Goal: Task Accomplishment & Management: Manage account settings

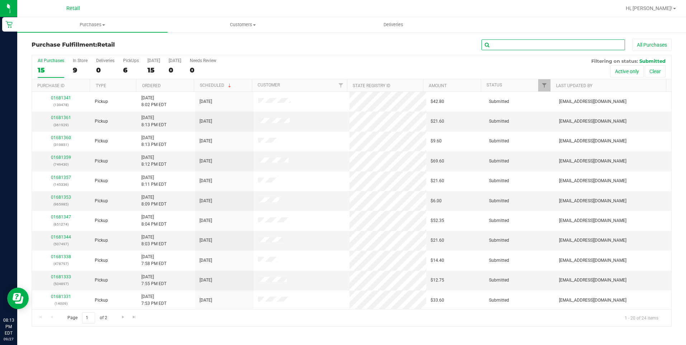
click at [530, 42] on input "text" at bounding box center [553, 44] width 144 height 11
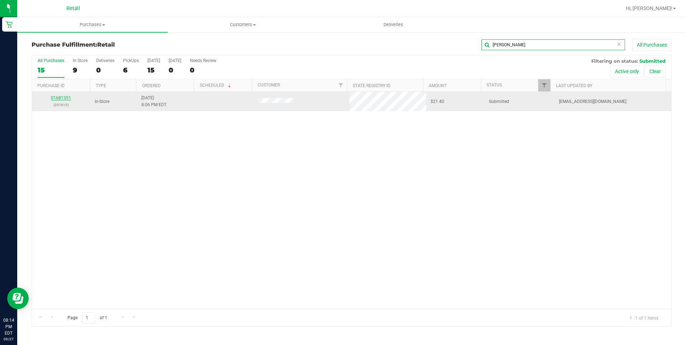
type input "[PERSON_NAME]"
click at [60, 97] on link "01681351" at bounding box center [61, 97] width 20 height 5
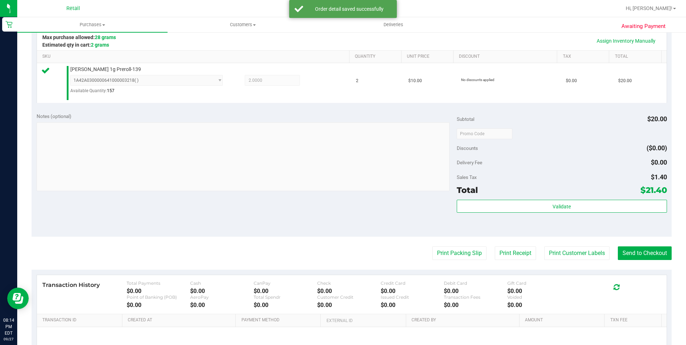
scroll to position [215, 0]
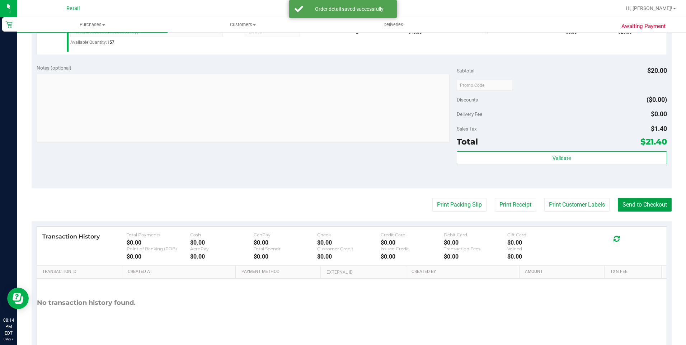
click at [648, 209] on button "Send to Checkout" at bounding box center [645, 205] width 54 height 14
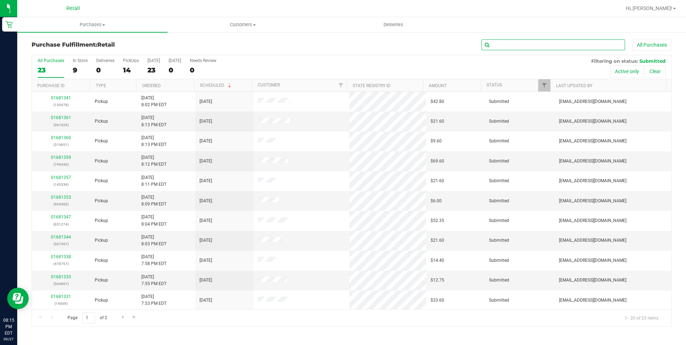
click at [493, 44] on input "text" at bounding box center [553, 44] width 144 height 11
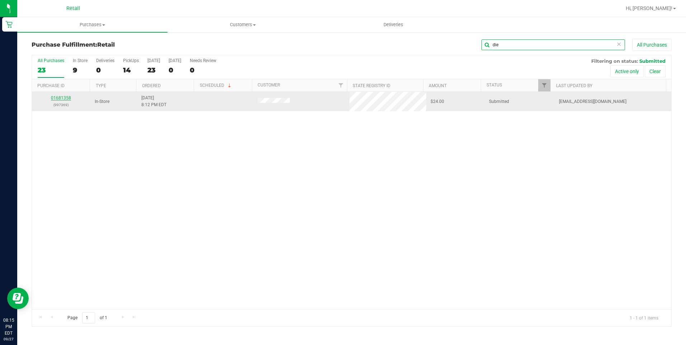
type input "die"
click at [57, 98] on link "01681358" at bounding box center [61, 97] width 20 height 5
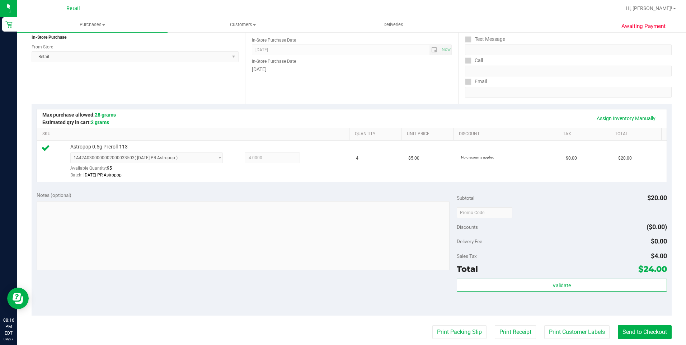
scroll to position [144, 0]
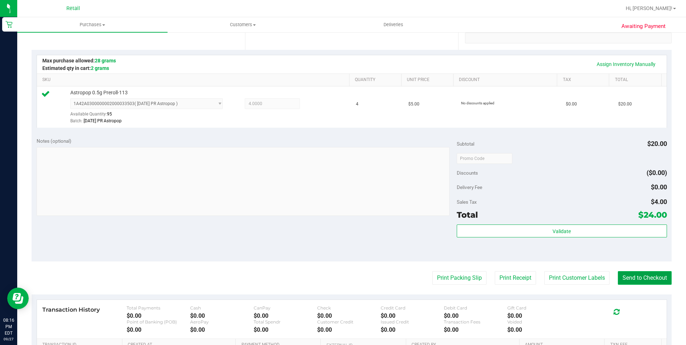
click at [645, 281] on button "Send to Checkout" at bounding box center [645, 278] width 54 height 14
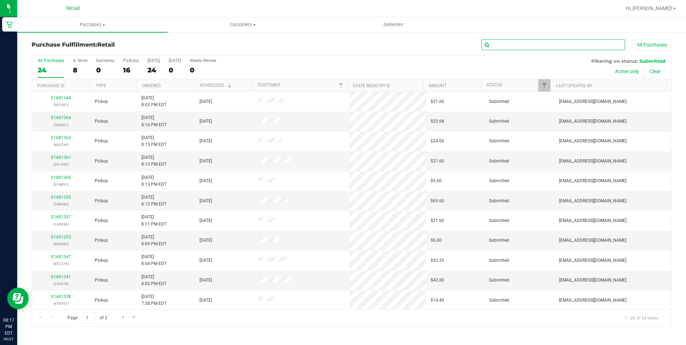
click at [538, 44] on input "text" at bounding box center [553, 44] width 144 height 11
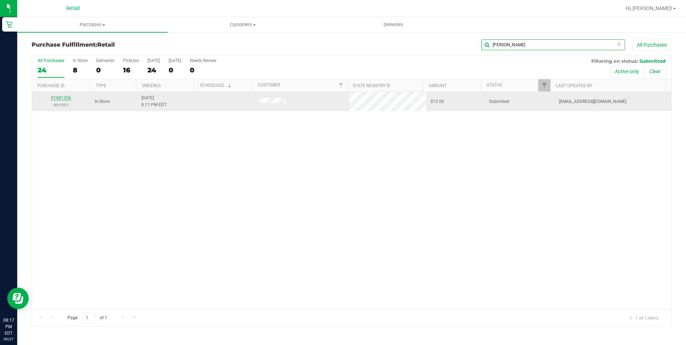
type input "lou"
click at [67, 96] on link "01681356" at bounding box center [61, 97] width 20 height 5
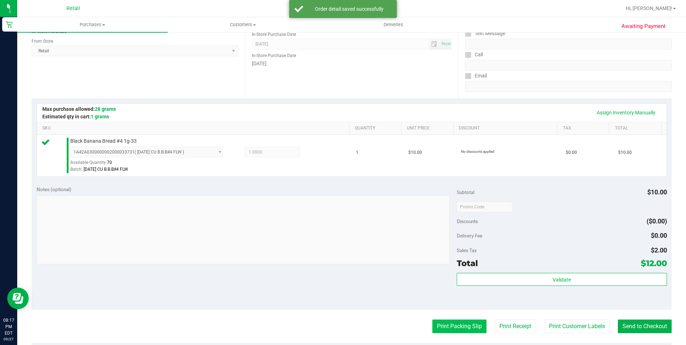
scroll to position [108, 0]
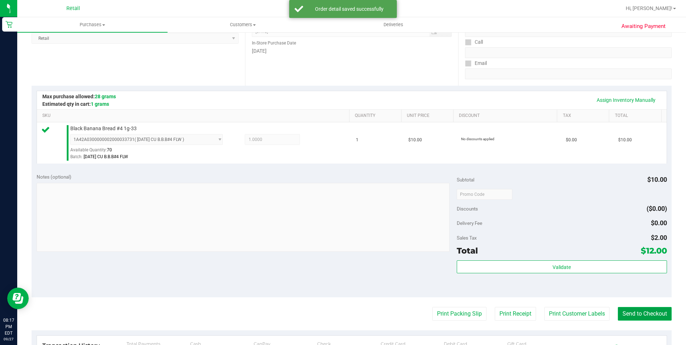
click at [648, 316] on button "Send to Checkout" at bounding box center [645, 314] width 54 height 14
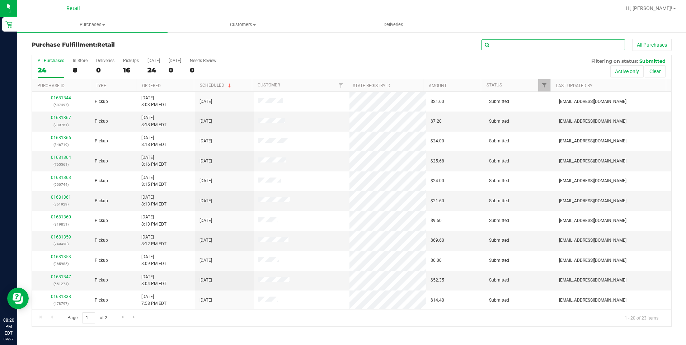
click at [517, 48] on input "text" at bounding box center [553, 44] width 144 height 11
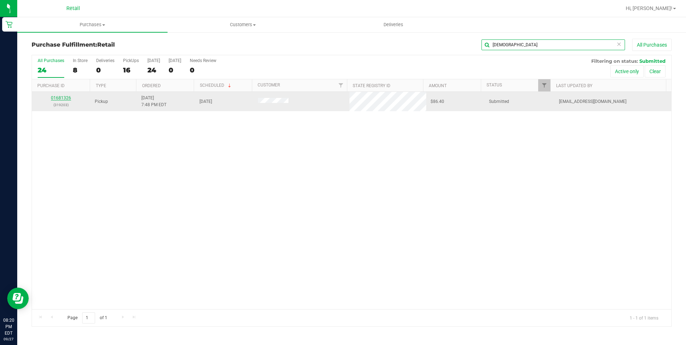
type input "gay"
click at [66, 98] on link "01681326" at bounding box center [61, 97] width 20 height 5
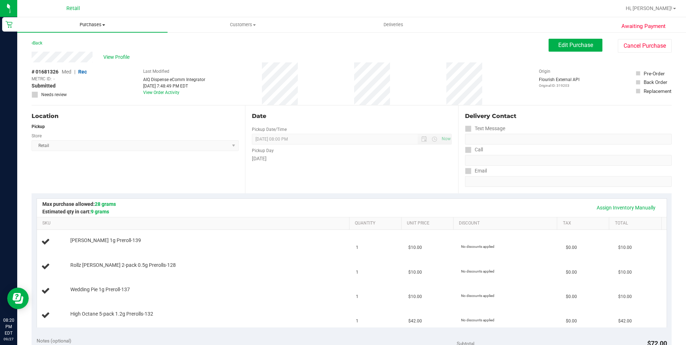
click at [104, 25] on span at bounding box center [103, 24] width 3 height 1
click at [85, 42] on span "Summary of purchases" at bounding box center [54, 43] width 74 height 6
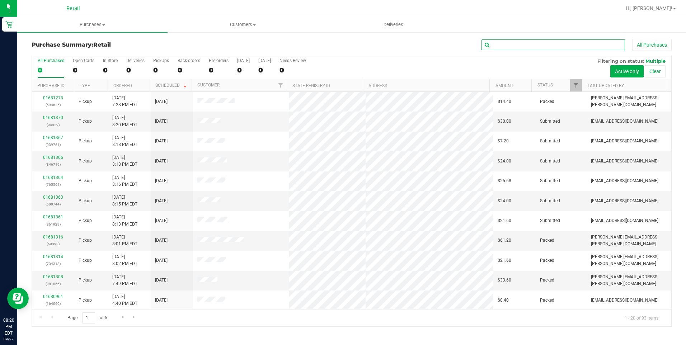
click at [504, 41] on input "text" at bounding box center [553, 44] width 144 height 11
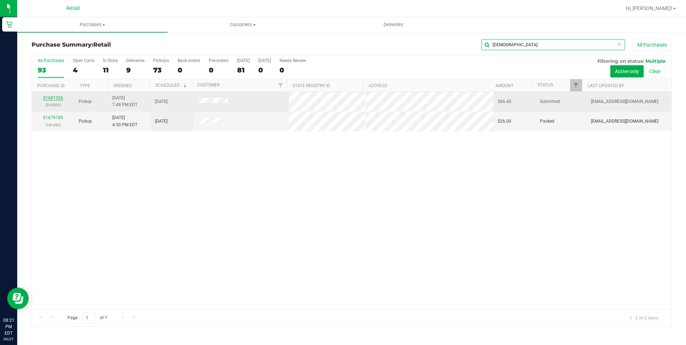
type input "gay"
click at [53, 98] on link "01681326" at bounding box center [53, 97] width 20 height 5
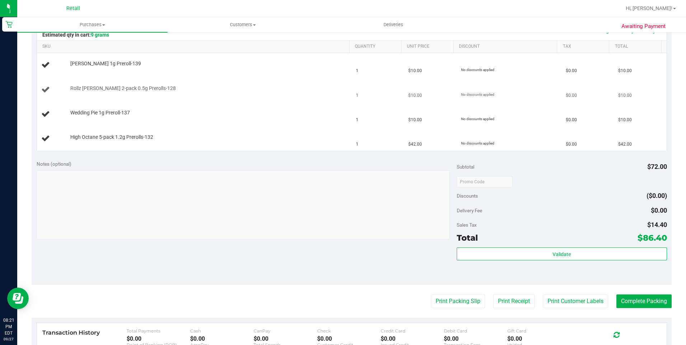
scroll to position [179, 0]
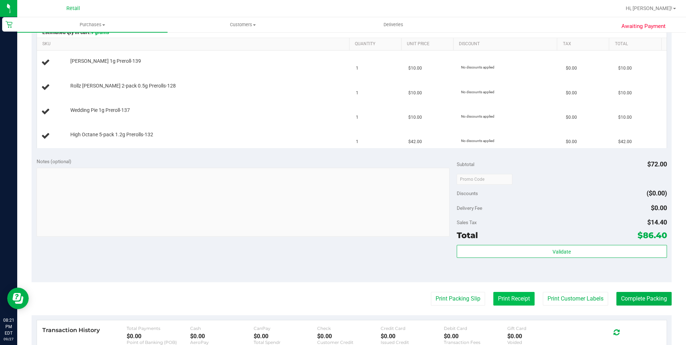
click at [520, 294] on button "Print Receipt" at bounding box center [513, 299] width 41 height 14
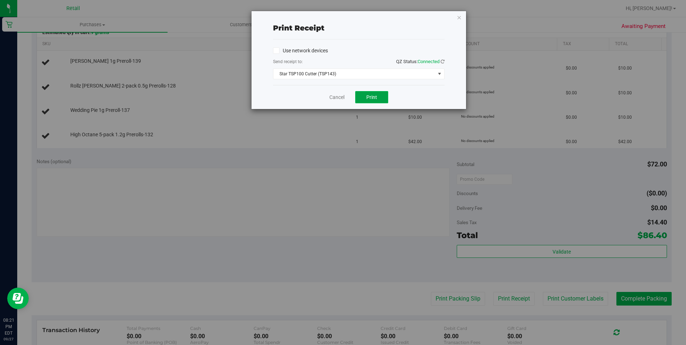
click at [375, 95] on span "Print" at bounding box center [371, 97] width 11 height 6
click at [333, 98] on link "Cancel" at bounding box center [336, 98] width 15 height 8
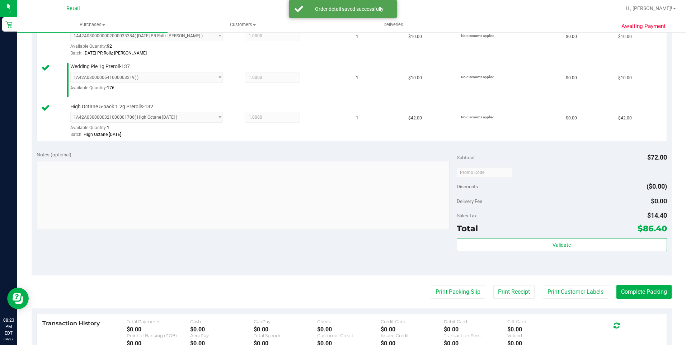
scroll to position [323, 0]
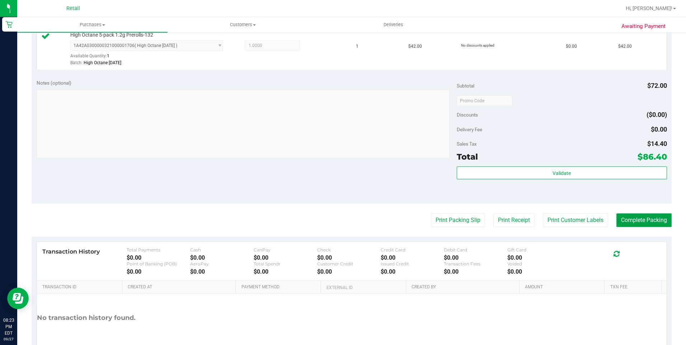
click at [633, 219] on button "Complete Packing" at bounding box center [643, 220] width 55 height 14
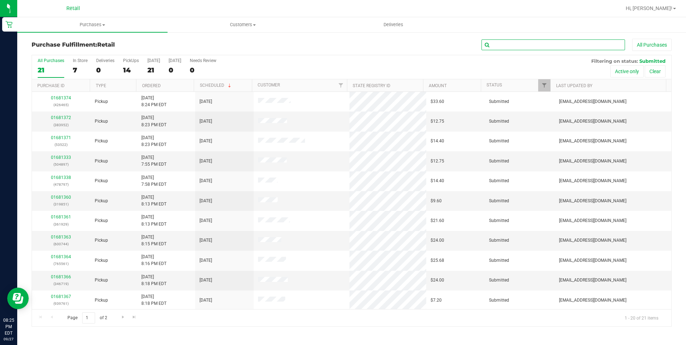
click at [508, 41] on input "text" at bounding box center [553, 44] width 144 height 11
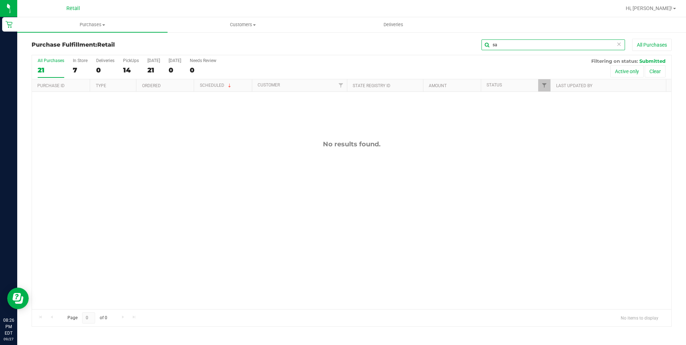
type input "s"
click at [521, 44] on input "text" at bounding box center [553, 44] width 144 height 11
type input "vic"
click at [94, 25] on span "Purchases" at bounding box center [92, 25] width 150 height 6
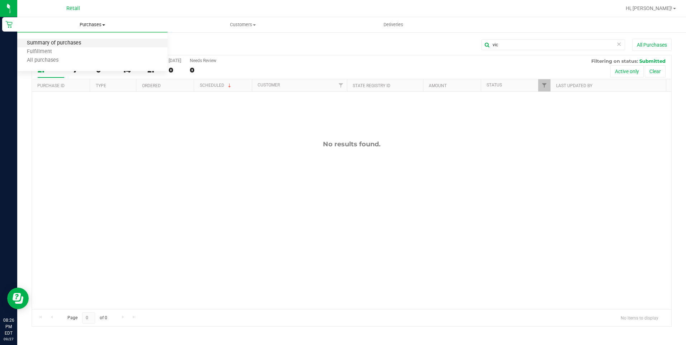
click at [63, 40] on span "Summary of purchases" at bounding box center [54, 43] width 74 height 6
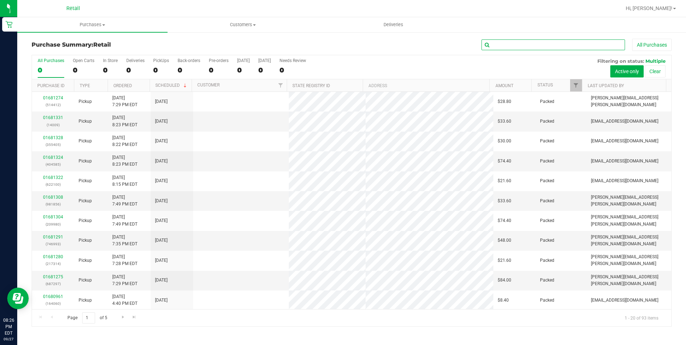
click at [506, 48] on input "text" at bounding box center [553, 44] width 144 height 11
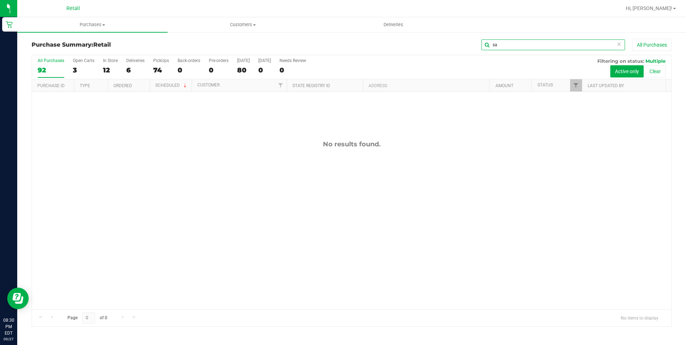
type input "s"
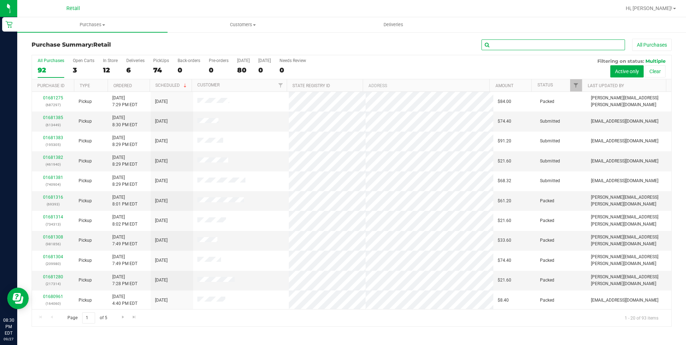
click at [528, 43] on input "text" at bounding box center [553, 44] width 144 height 11
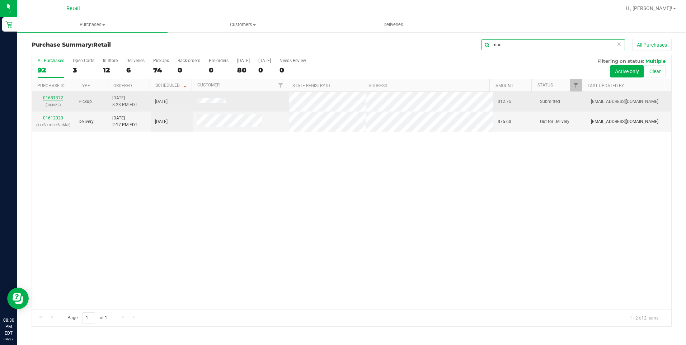
type input "mac"
click at [55, 98] on link "01681372" at bounding box center [53, 97] width 20 height 5
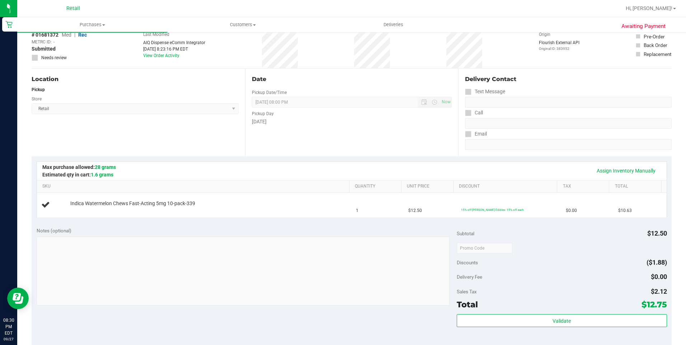
scroll to position [72, 0]
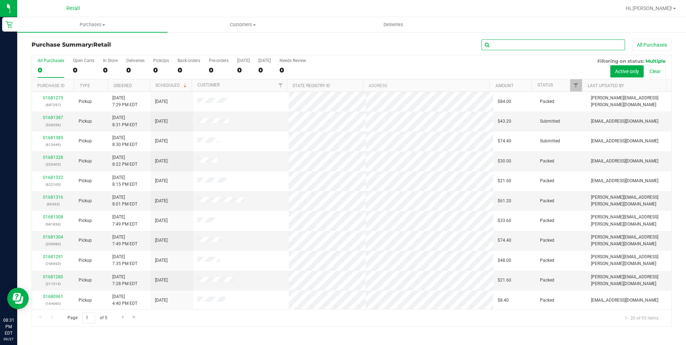
click at [500, 44] on input "text" at bounding box center [553, 44] width 144 height 11
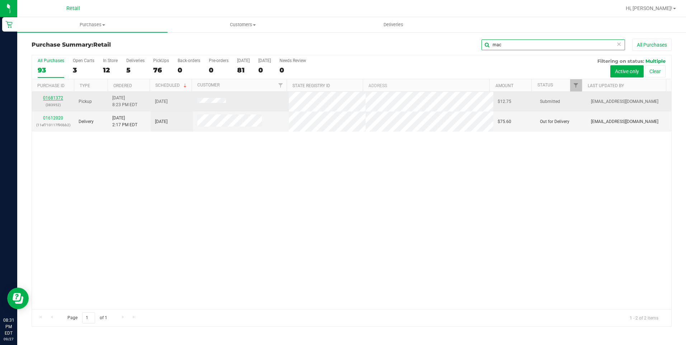
type input "mac"
click at [55, 96] on link "01681372" at bounding box center [53, 97] width 20 height 5
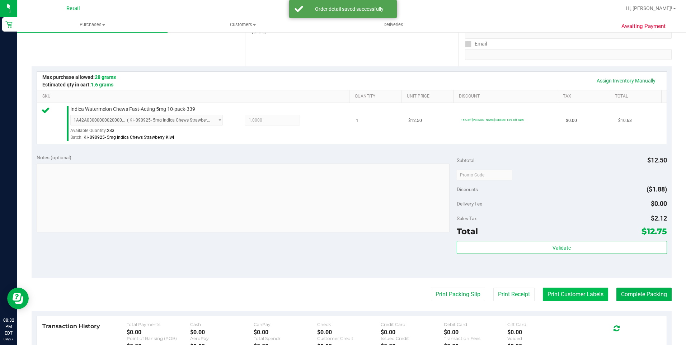
scroll to position [179, 0]
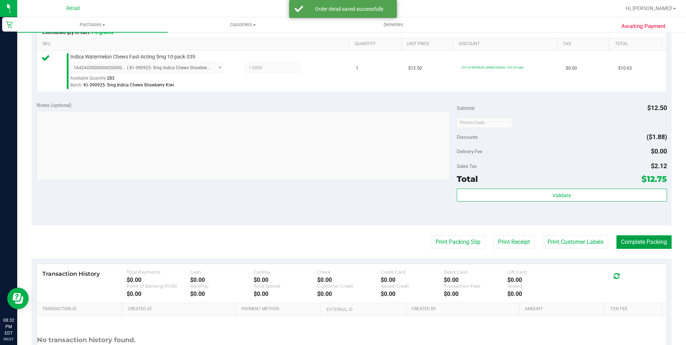
click at [621, 241] on button "Complete Packing" at bounding box center [643, 242] width 55 height 14
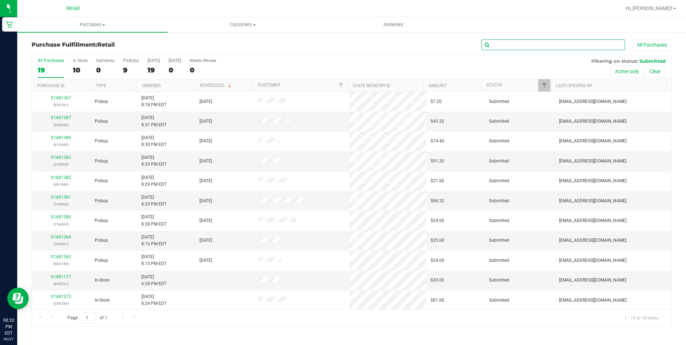
click at [545, 47] on input "text" at bounding box center [553, 44] width 144 height 11
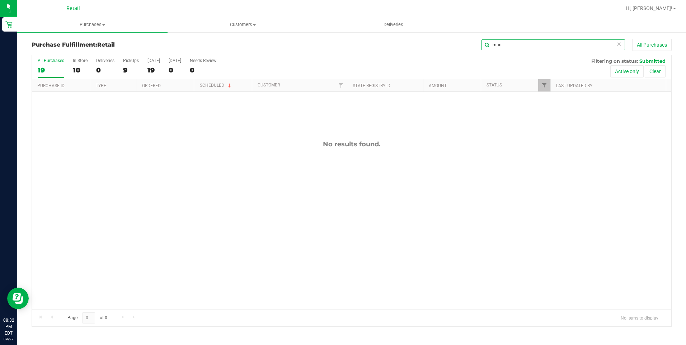
type input "mac"
drag, startPoint x: 619, startPoint y: 44, endPoint x: 607, endPoint y: 51, distance: 14.3
click at [619, 45] on icon at bounding box center [618, 43] width 5 height 9
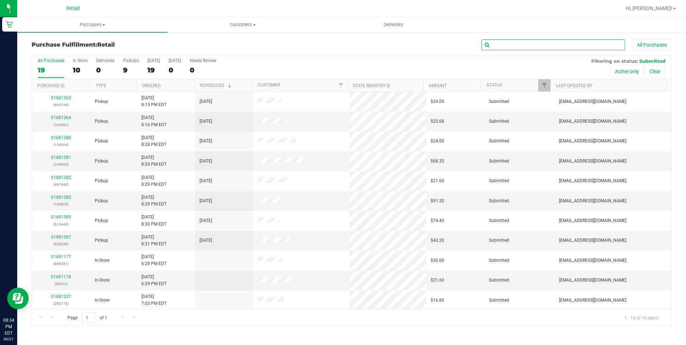
drag, startPoint x: 582, startPoint y: 41, endPoint x: 583, endPoint y: 47, distance: 6.1
click at [582, 45] on input "text" at bounding box center [553, 44] width 144 height 11
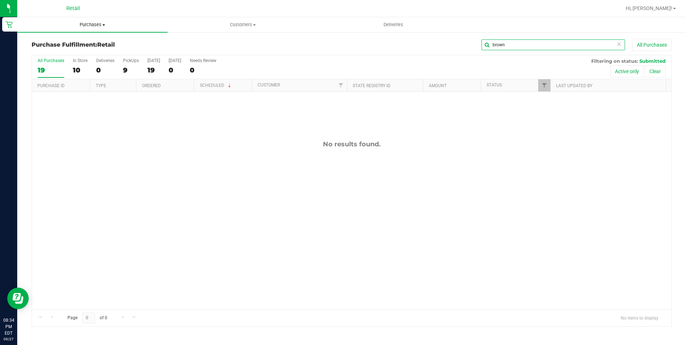
type input "brown"
click at [111, 24] on span "Purchases" at bounding box center [92, 25] width 150 height 6
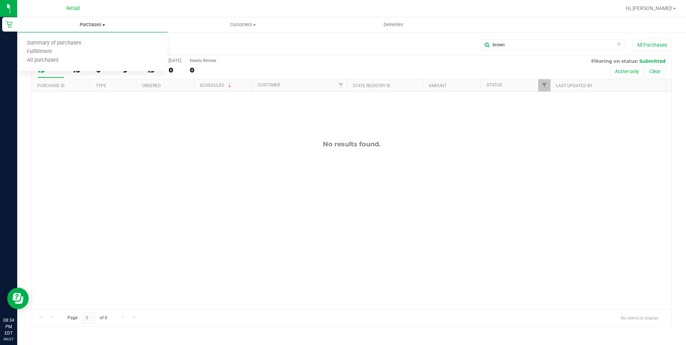
click at [105, 24] on span at bounding box center [103, 24] width 3 height 1
click at [94, 27] on span "Purchases" at bounding box center [92, 25] width 150 height 6
click at [61, 42] on span "Summary of purchases" at bounding box center [54, 43] width 74 height 6
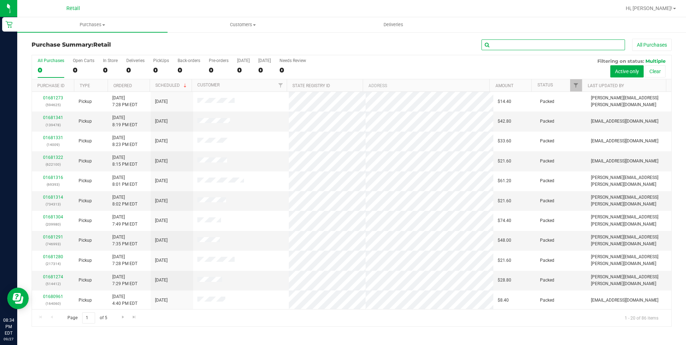
click at [512, 46] on input "text" at bounding box center [553, 44] width 144 height 11
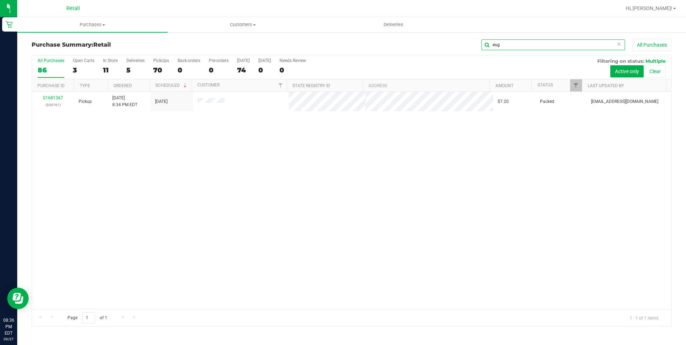
type input "eug"
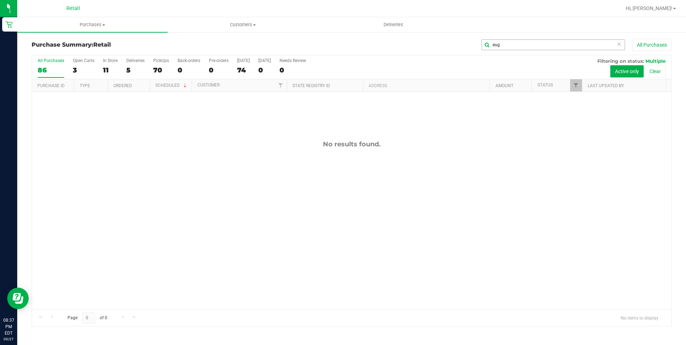
click at [620, 42] on icon at bounding box center [618, 43] width 5 height 9
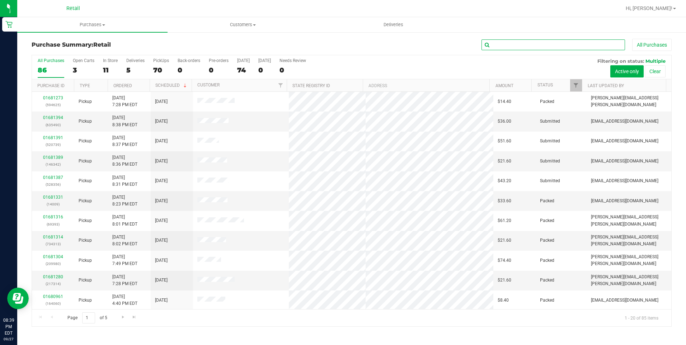
click at [513, 49] on input "text" at bounding box center [553, 44] width 144 height 11
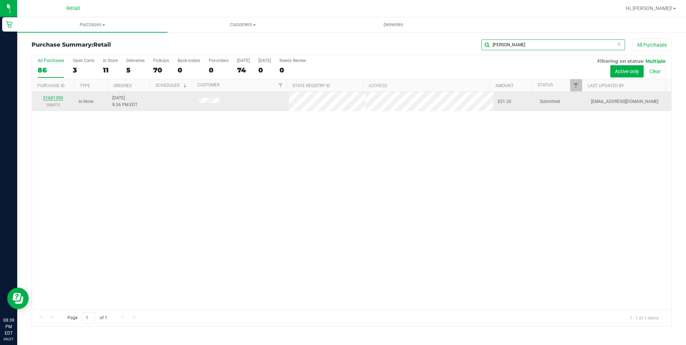
type input "julie"
click at [53, 100] on div "01681390 (29377)" at bounding box center [53, 102] width 34 height 14
drag, startPoint x: 53, startPoint y: 100, endPoint x: 50, endPoint y: 99, distance: 3.7
click at [50, 99] on link "01681390" at bounding box center [53, 97] width 20 height 5
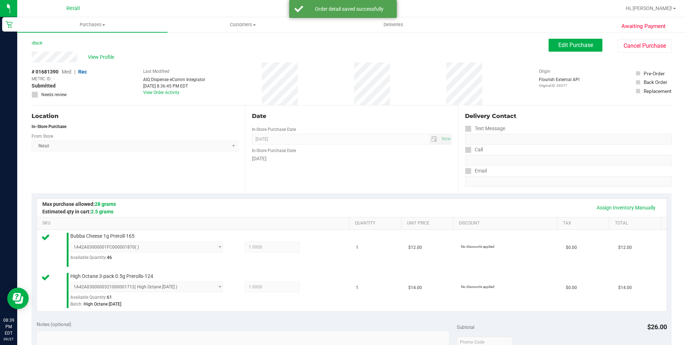
scroll to position [179, 0]
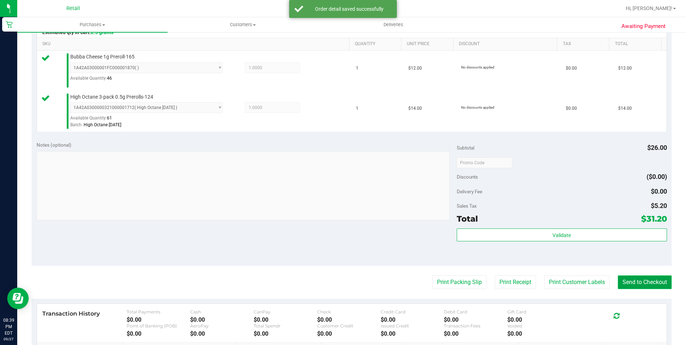
click at [623, 283] on button "Send to Checkout" at bounding box center [645, 283] width 54 height 14
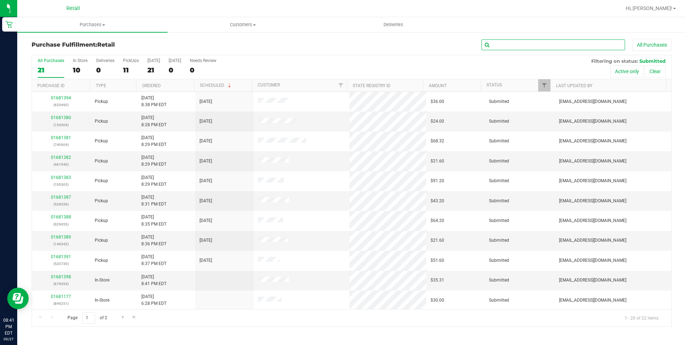
click at [509, 45] on input "text" at bounding box center [553, 44] width 144 height 11
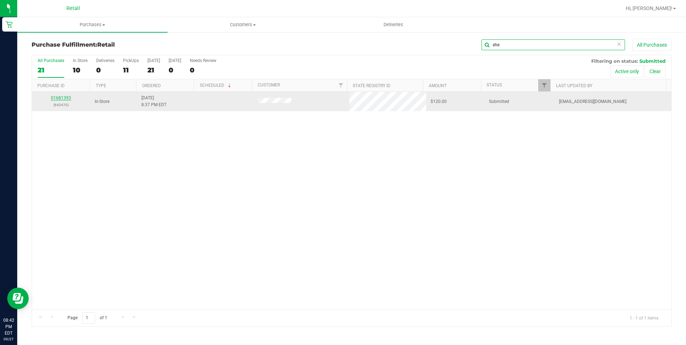
type input "she"
click at [62, 96] on link "01681393" at bounding box center [61, 97] width 20 height 5
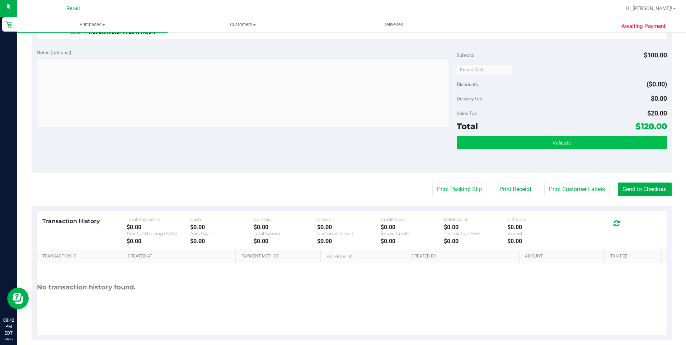
scroll to position [241, 0]
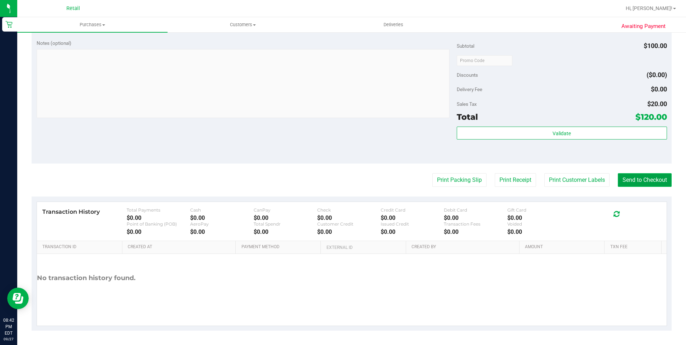
click at [618, 183] on button "Send to Checkout" at bounding box center [645, 180] width 54 height 14
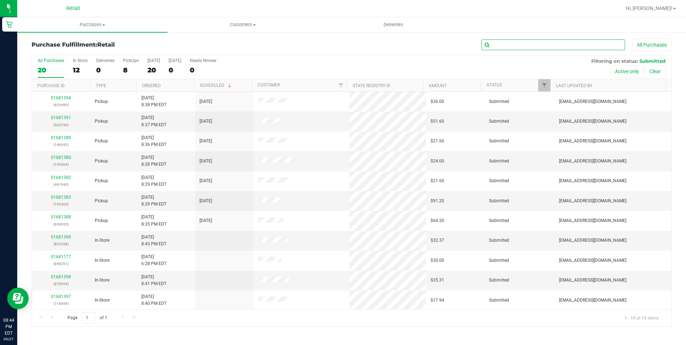
click at [550, 46] on input "text" at bounding box center [553, 44] width 144 height 11
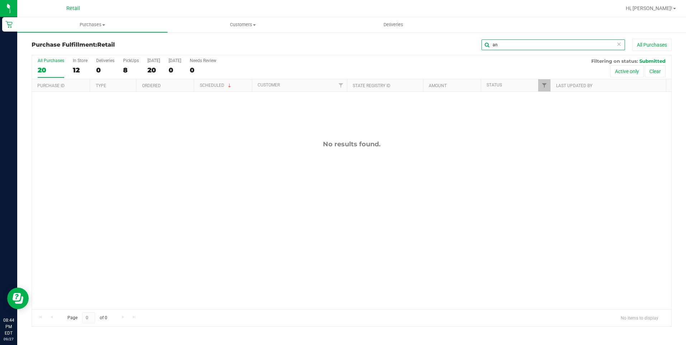
type input "a"
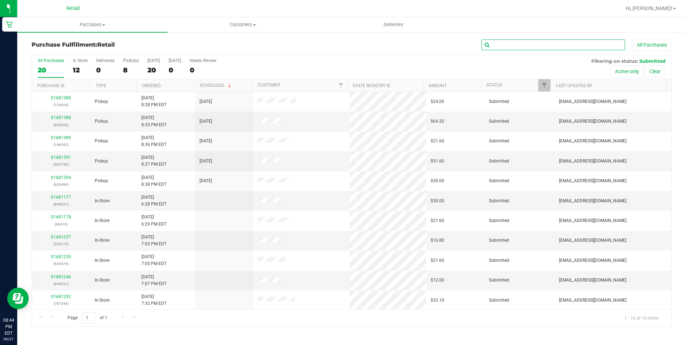
click at [506, 46] on input "text" at bounding box center [553, 44] width 144 height 11
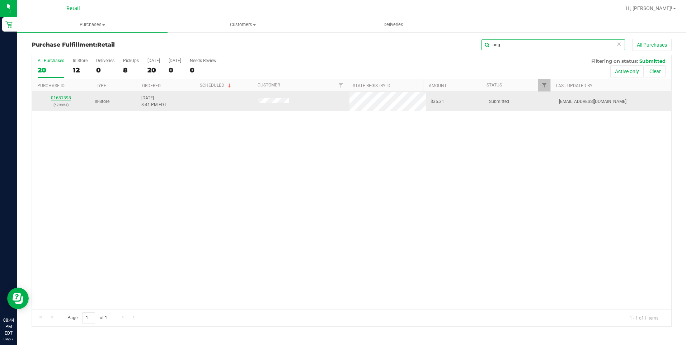
type input "ang"
click at [56, 97] on link "01681398" at bounding box center [61, 97] width 20 height 5
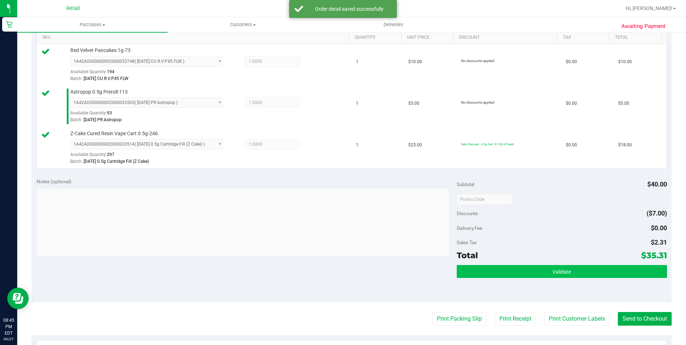
scroll to position [215, 0]
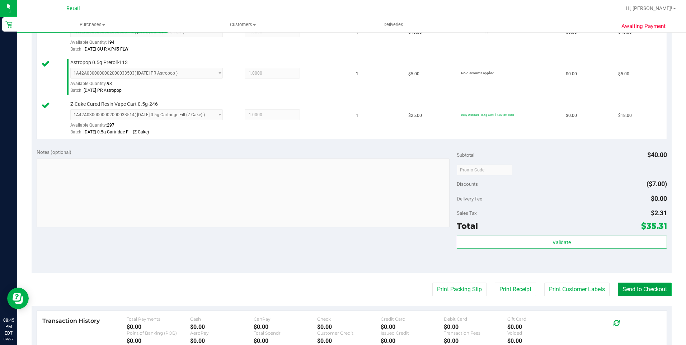
click at [646, 286] on button "Send to Checkout" at bounding box center [645, 290] width 54 height 14
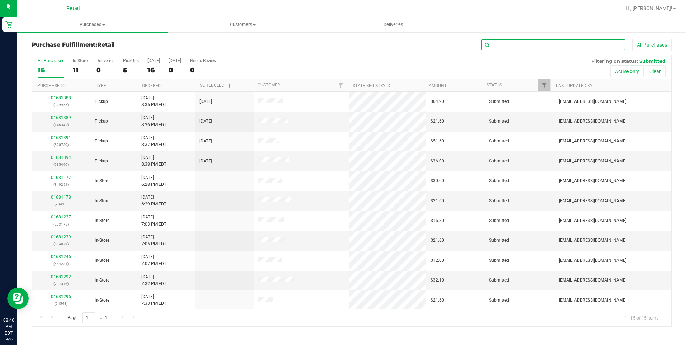
click at [508, 42] on input "text" at bounding box center [553, 44] width 144 height 11
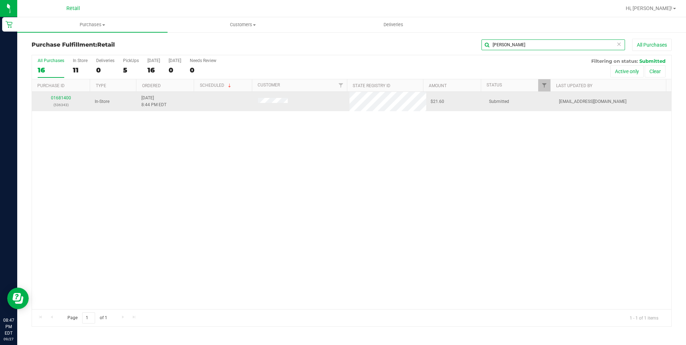
type input "jona"
click at [71, 96] on div "01681400 (536343)" at bounding box center [61, 102] width 50 height 14
click at [67, 96] on link "01681400" at bounding box center [61, 97] width 20 height 5
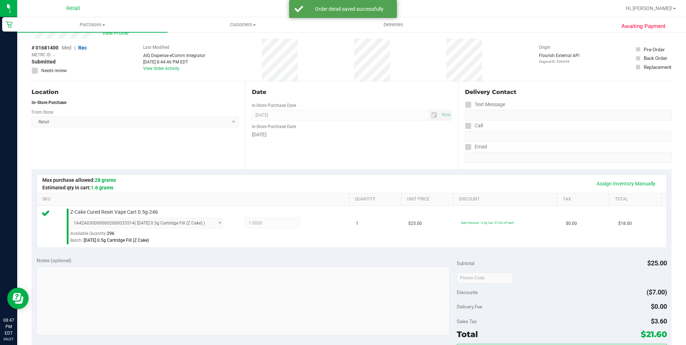
scroll to position [108, 0]
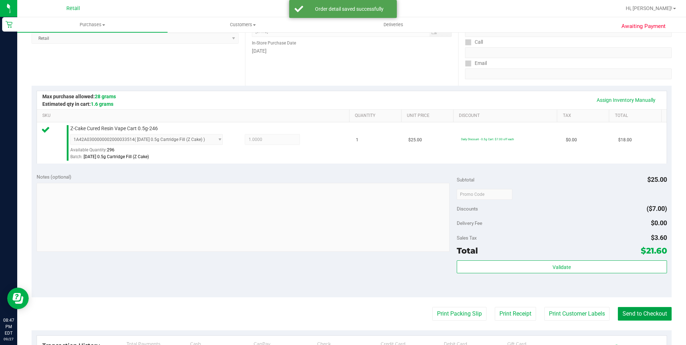
click at [645, 315] on button "Send to Checkout" at bounding box center [645, 314] width 54 height 14
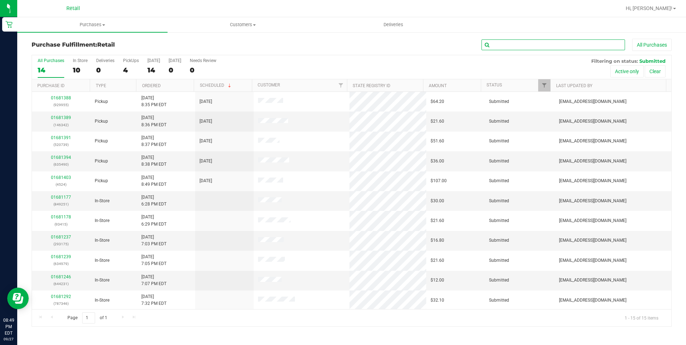
click at [483, 41] on input "text" at bounding box center [553, 44] width 144 height 11
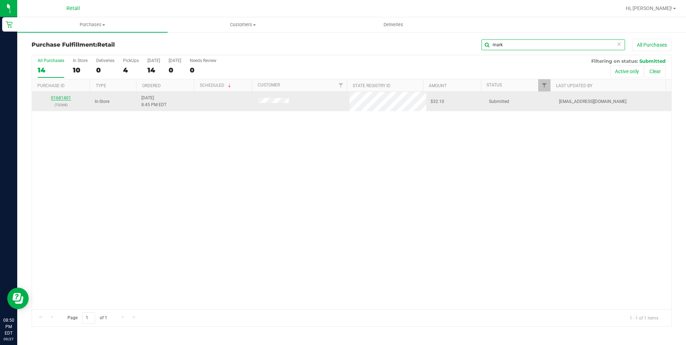
type input "mark"
click at [63, 97] on link "01681401" at bounding box center [61, 97] width 20 height 5
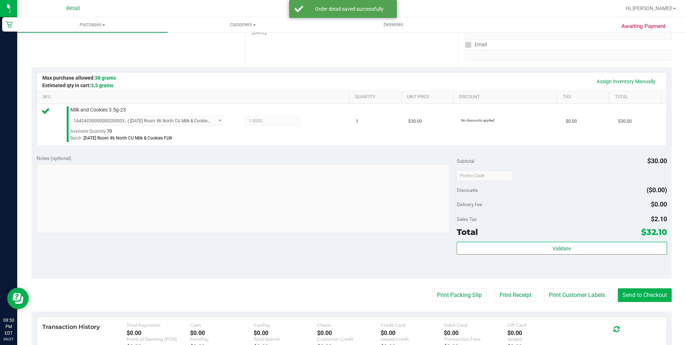
scroll to position [144, 0]
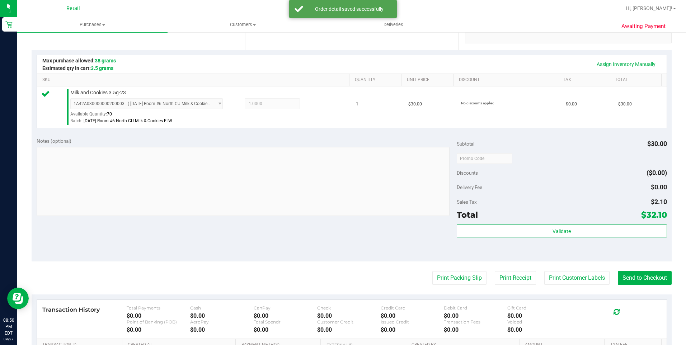
click at [650, 271] on purchase-details "Back Edit Purchase Cancel Purchase View Profile # 01681401 Med | Rec METRC ID: …" at bounding box center [352, 162] width 640 height 534
click at [647, 277] on button "Send to Checkout" at bounding box center [645, 278] width 54 height 14
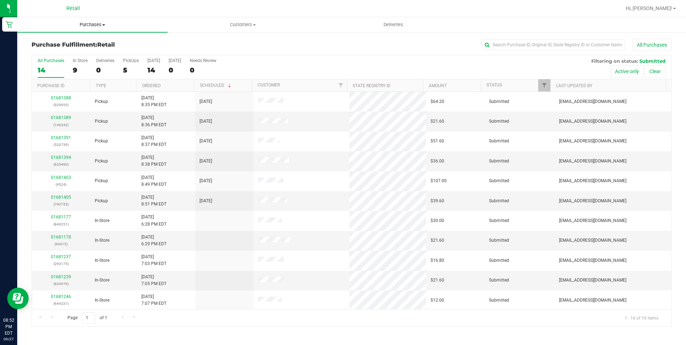
click at [97, 25] on span "Purchases" at bounding box center [92, 25] width 150 height 6
click at [86, 41] on span "Summary of purchases" at bounding box center [54, 43] width 74 height 6
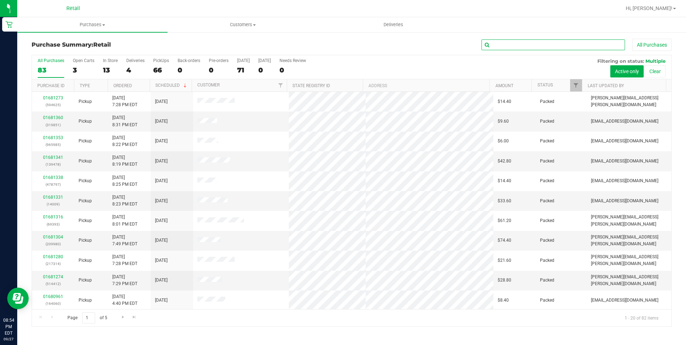
click at [512, 48] on input "text" at bounding box center [553, 44] width 144 height 11
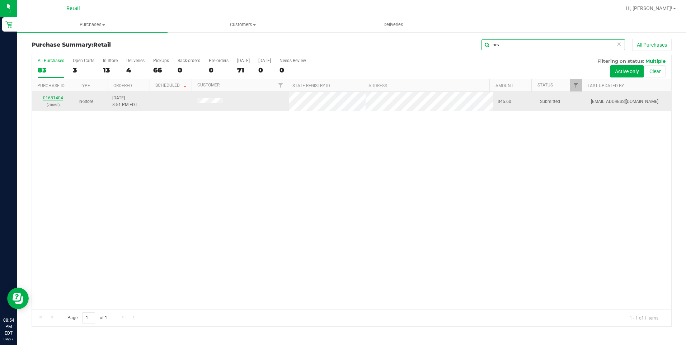
type input "nev"
click at [50, 99] on link "01681404" at bounding box center [53, 97] width 20 height 5
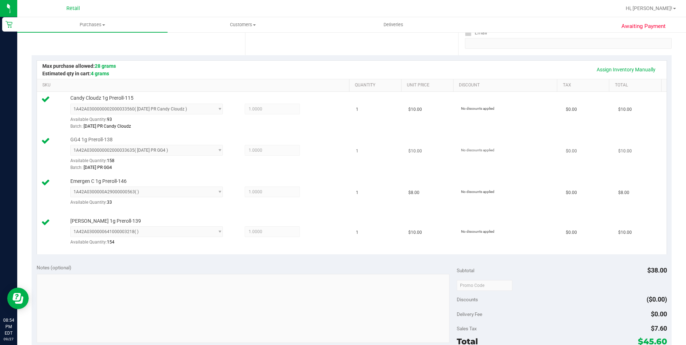
scroll to position [215, 0]
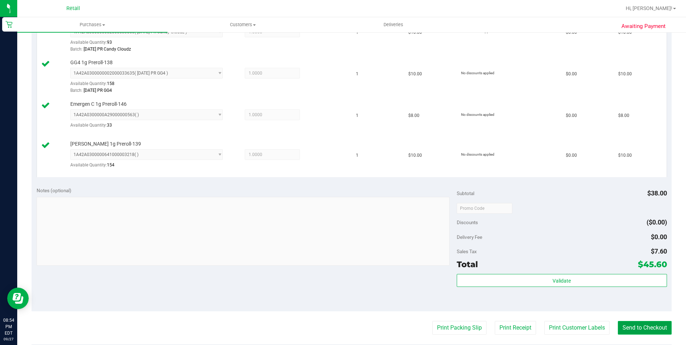
click at [640, 328] on button "Send to Checkout" at bounding box center [645, 328] width 54 height 14
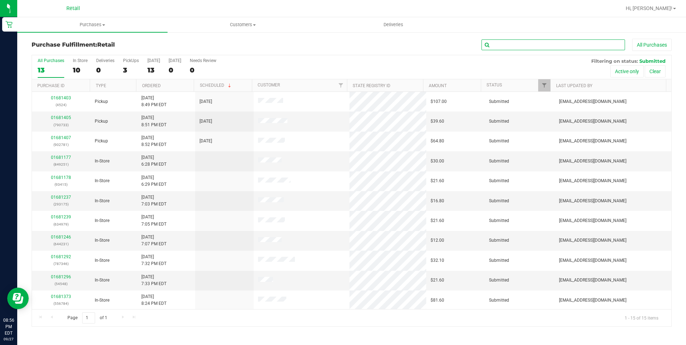
click at [556, 50] on input "text" at bounding box center [553, 44] width 144 height 11
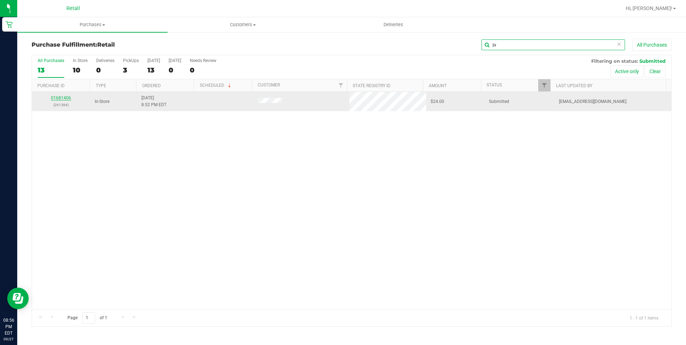
type input "ju"
click at [62, 98] on link "01681406" at bounding box center [61, 97] width 20 height 5
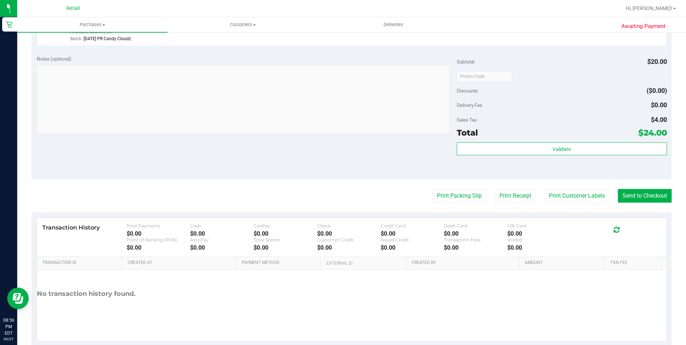
scroll to position [241, 0]
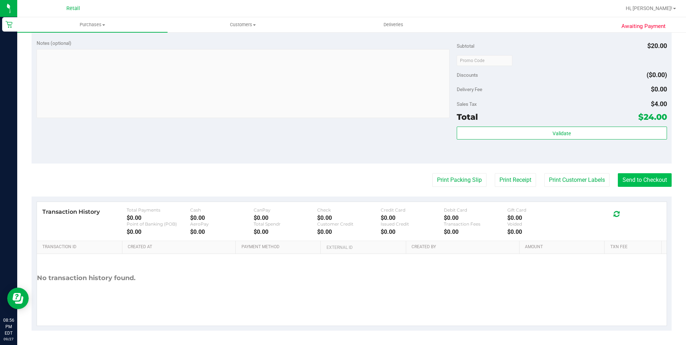
drag, startPoint x: 630, startPoint y: 171, endPoint x: 630, endPoint y: 178, distance: 6.5
click at [630, 175] on purchase-details "Back Edit Purchase Cancel Purchase View Profile # 01681406 Med | Rec METRC ID: …" at bounding box center [352, 64] width 640 height 534
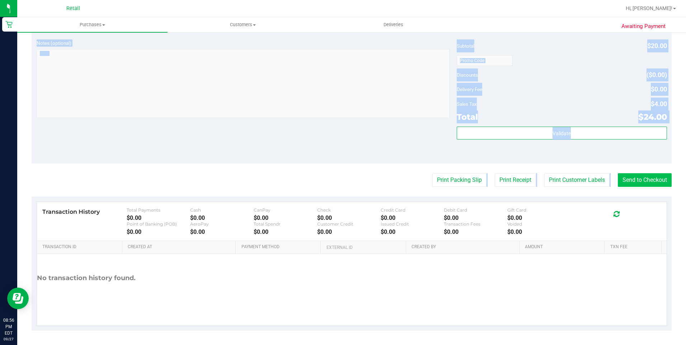
click at [630, 188] on purchase-details "Back Edit Purchase Cancel Purchase View Profile # 01681406 Med | Rec METRC ID: …" at bounding box center [352, 64] width 640 height 534
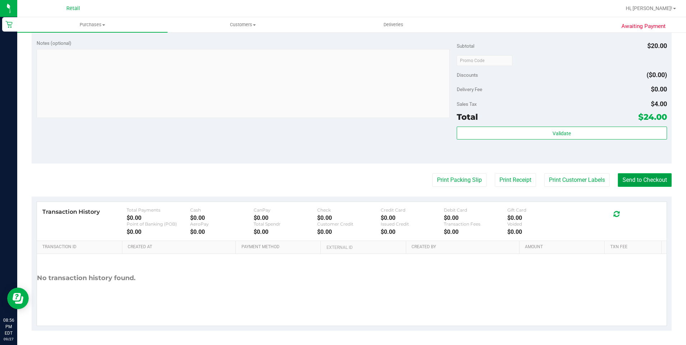
click at [629, 178] on button "Send to Checkout" at bounding box center [645, 180] width 54 height 14
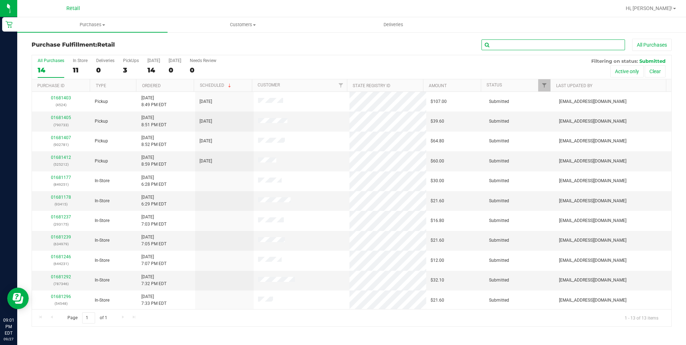
click at [490, 42] on input "text" at bounding box center [553, 44] width 144 height 11
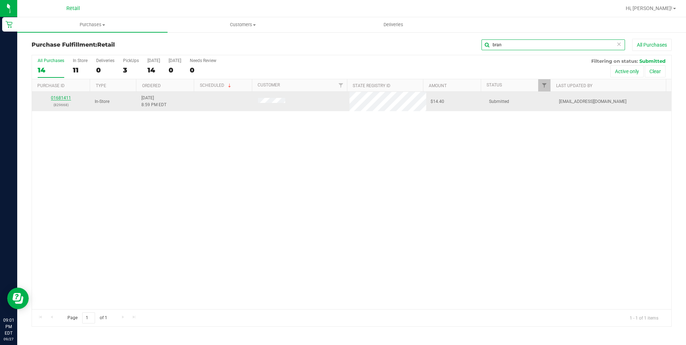
type input "bran"
click at [57, 98] on link "01681411" at bounding box center [61, 97] width 20 height 5
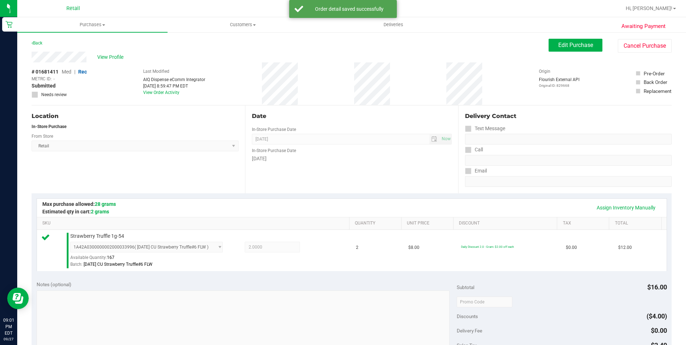
scroll to position [144, 0]
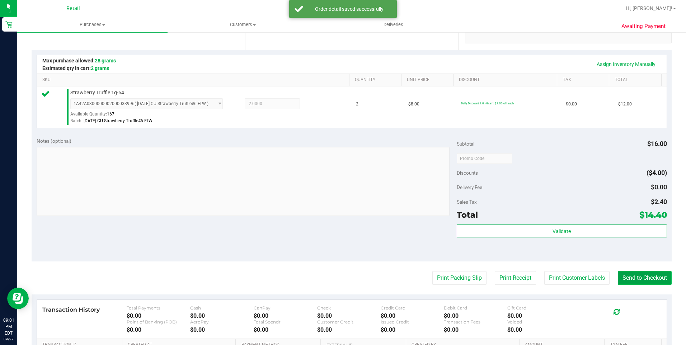
click at [638, 279] on button "Send to Checkout" at bounding box center [645, 278] width 54 height 14
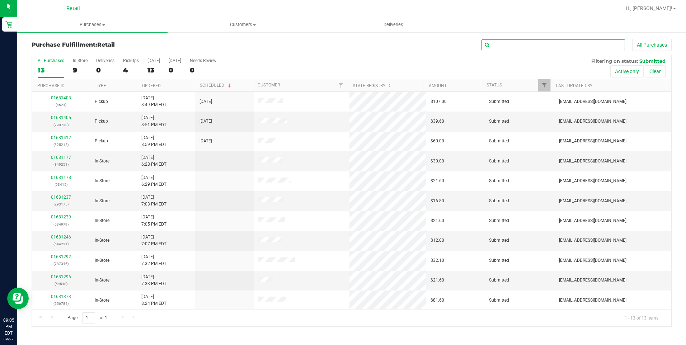
click at [554, 46] on input "text" at bounding box center [553, 44] width 144 height 11
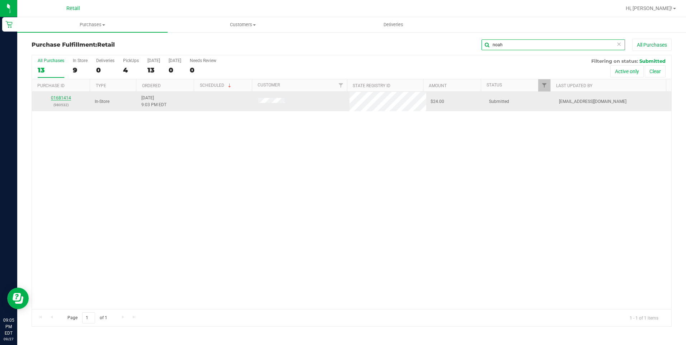
type input "noah"
click at [65, 97] on link "01681414" at bounding box center [61, 97] width 20 height 5
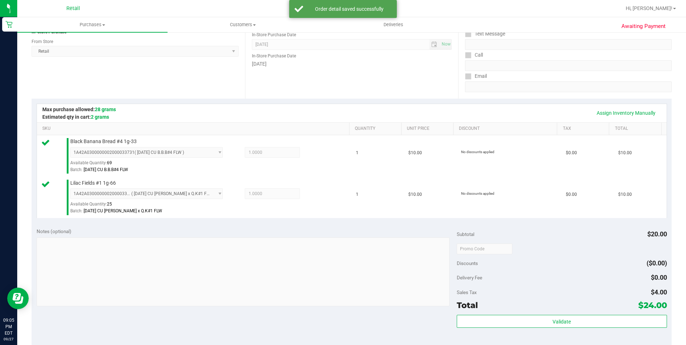
scroll to position [144, 0]
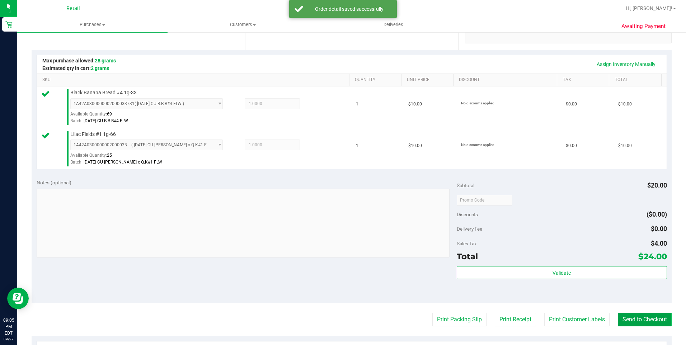
click at [626, 323] on button "Send to Checkout" at bounding box center [645, 320] width 54 height 14
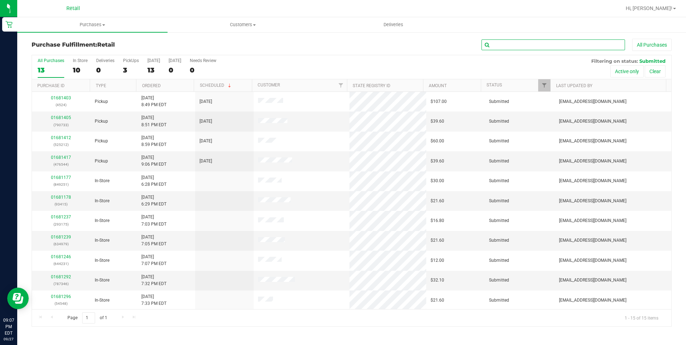
click at [520, 46] on input "text" at bounding box center [553, 44] width 144 height 11
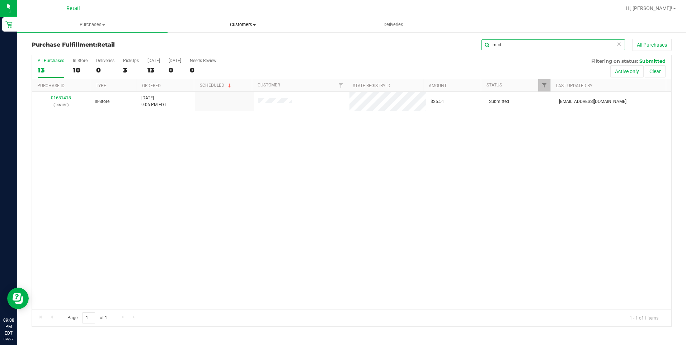
type input "mcd"
drag, startPoint x: 620, startPoint y: 44, endPoint x: 607, endPoint y: 47, distance: 12.5
click at [618, 46] on icon at bounding box center [618, 43] width 5 height 9
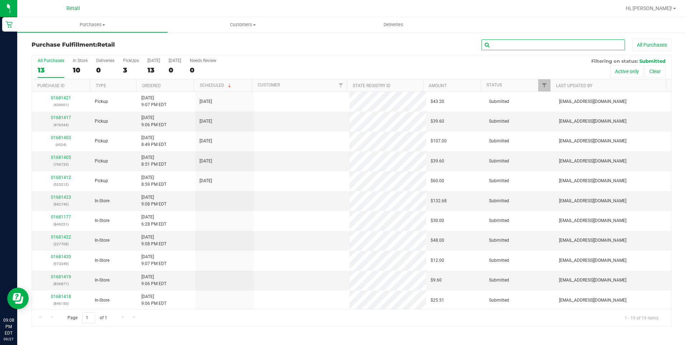
click at [569, 48] on input "text" at bounding box center [553, 44] width 144 height 11
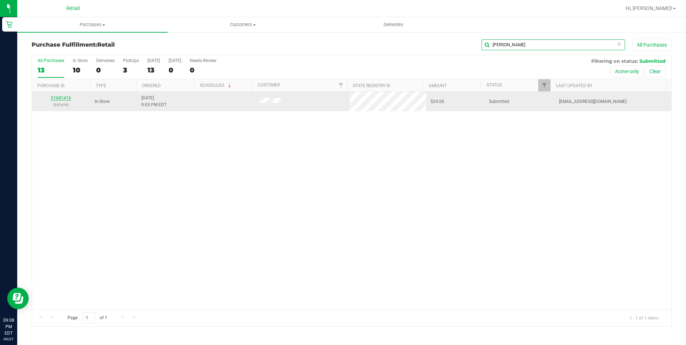
type input "juan"
click at [63, 97] on link "01681416" at bounding box center [61, 97] width 20 height 5
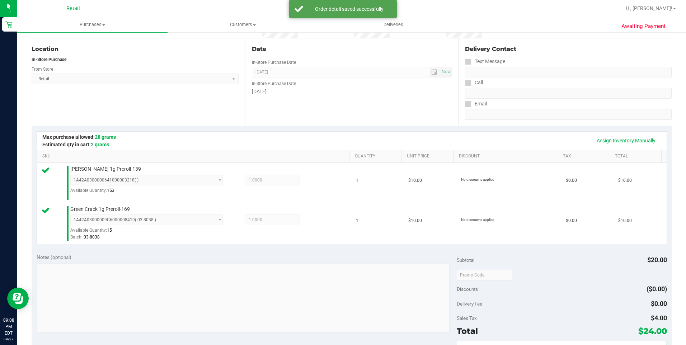
scroll to position [215, 0]
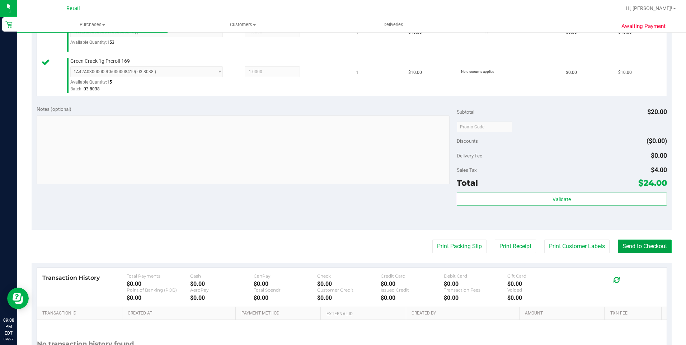
click at [621, 245] on button "Send to Checkout" at bounding box center [645, 247] width 54 height 14
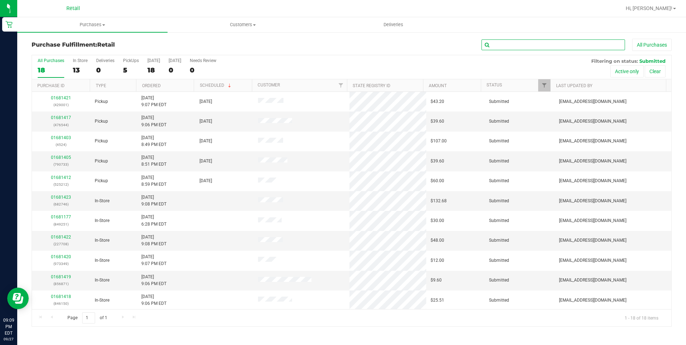
click at [498, 41] on input "text" at bounding box center [553, 44] width 144 height 11
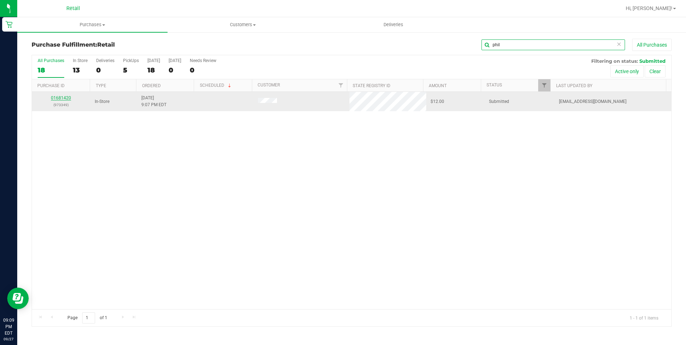
type input "phil"
click at [67, 96] on link "01681420" at bounding box center [61, 97] width 20 height 5
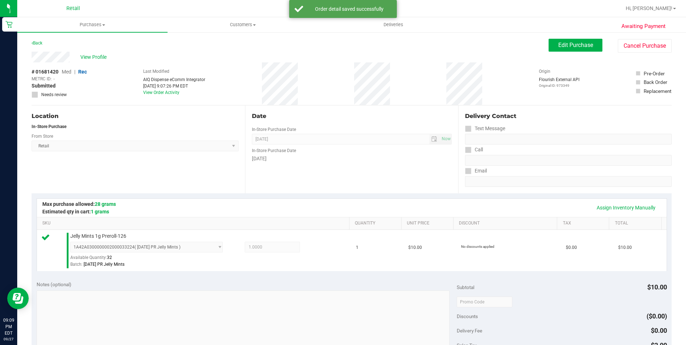
scroll to position [215, 0]
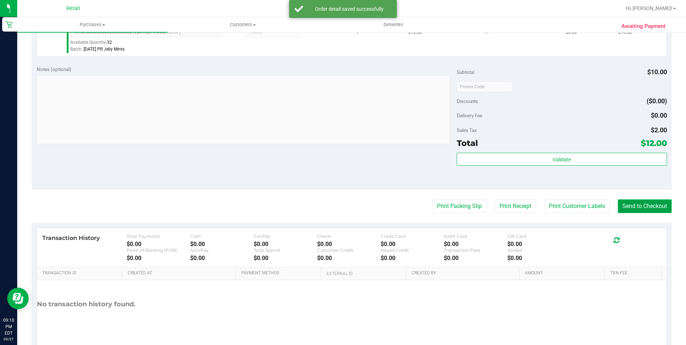
click at [650, 207] on button "Send to Checkout" at bounding box center [645, 206] width 54 height 14
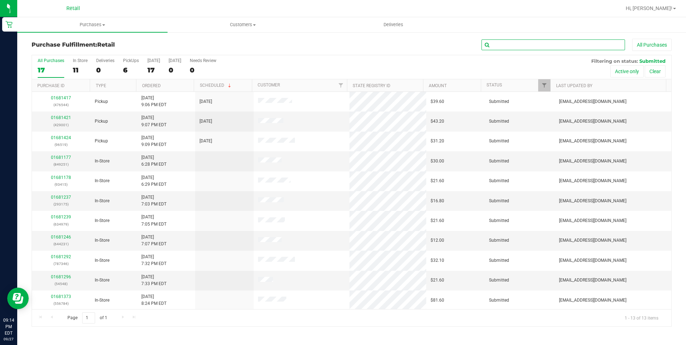
click at [560, 43] on input "text" at bounding box center [553, 44] width 144 height 11
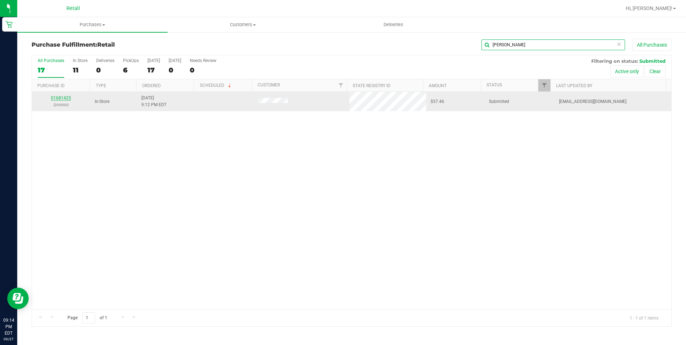
type input "josh"
click at [65, 98] on link "01681425" at bounding box center [61, 97] width 20 height 5
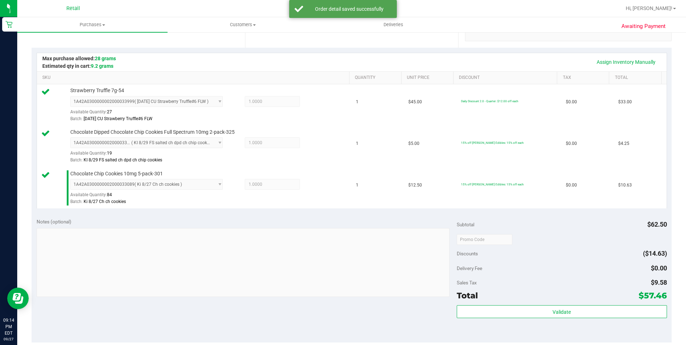
scroll to position [215, 0]
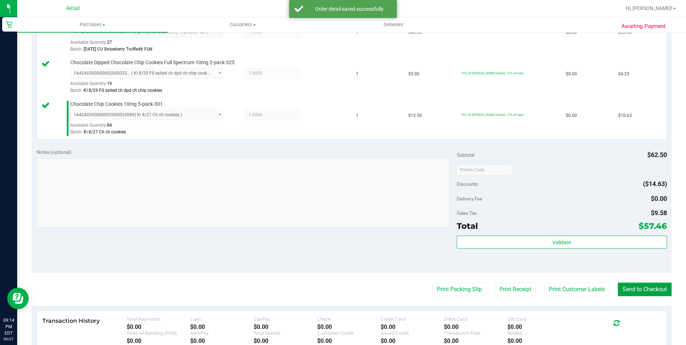
click at [646, 288] on button "Send to Checkout" at bounding box center [645, 290] width 54 height 14
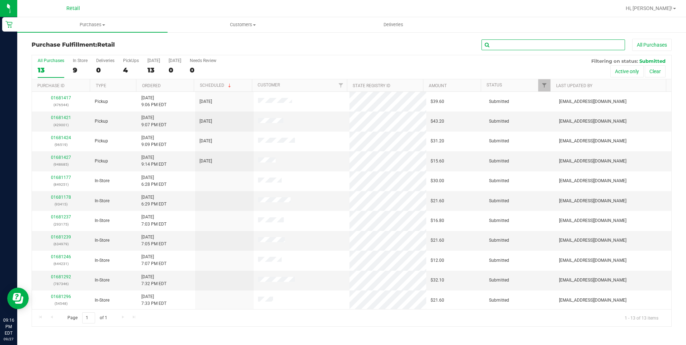
click at [518, 41] on input "text" at bounding box center [553, 44] width 144 height 11
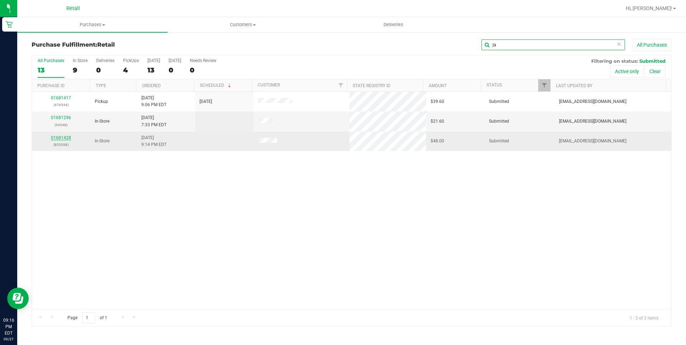
type input "ja"
click at [60, 136] on link "01681428" at bounding box center [61, 137] width 20 height 5
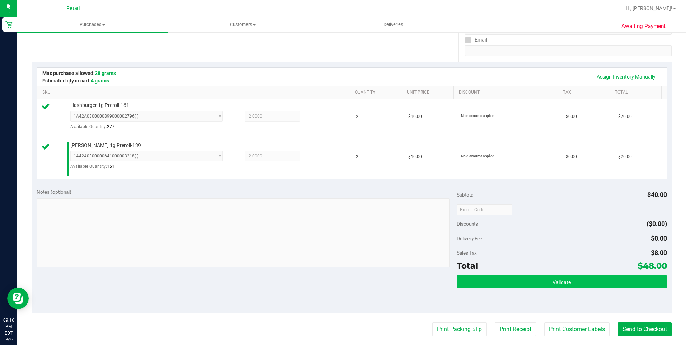
scroll to position [144, 0]
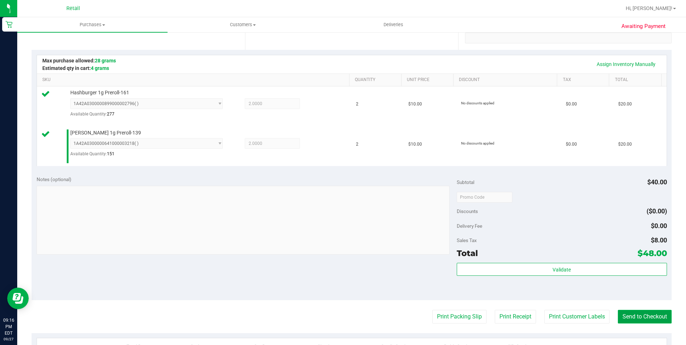
click at [647, 317] on button "Send to Checkout" at bounding box center [645, 317] width 54 height 14
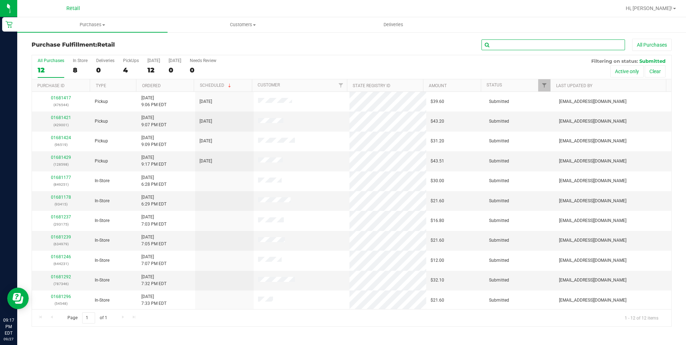
click at [516, 42] on input "text" at bounding box center [553, 44] width 144 height 11
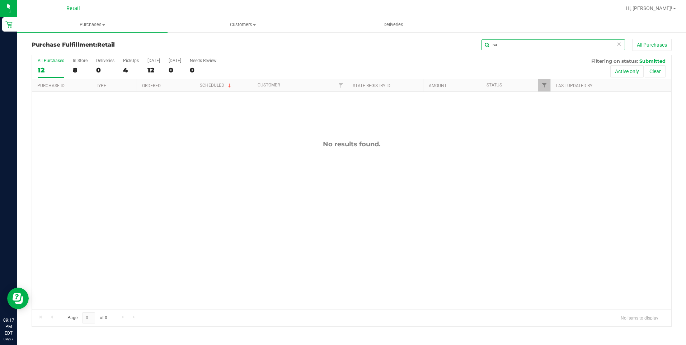
type input "s"
type input "dio"
click at [97, 23] on span "Purchases" at bounding box center [92, 25] width 150 height 6
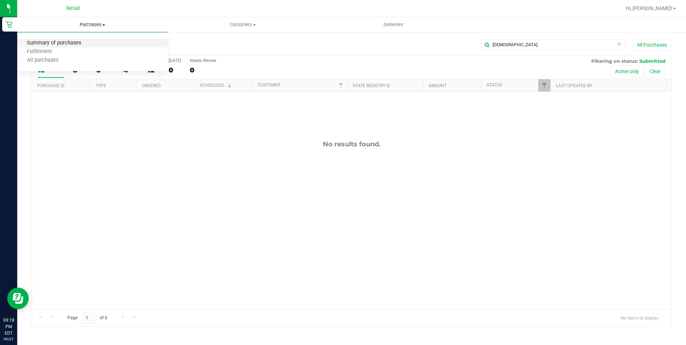
click at [76, 44] on span "Summary of purchases" at bounding box center [54, 43] width 74 height 6
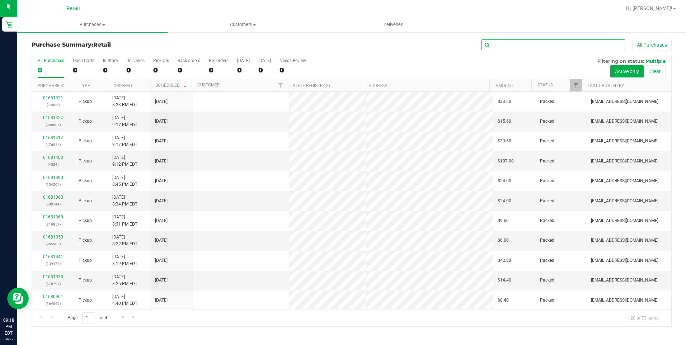
click at [509, 48] on input "text" at bounding box center [553, 44] width 144 height 11
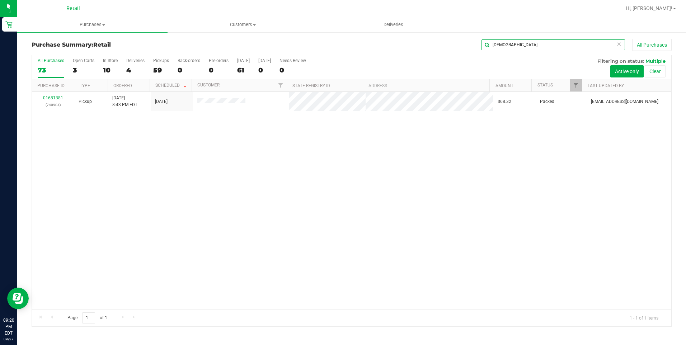
type input "dio"
click at [621, 46] on icon at bounding box center [618, 43] width 5 height 9
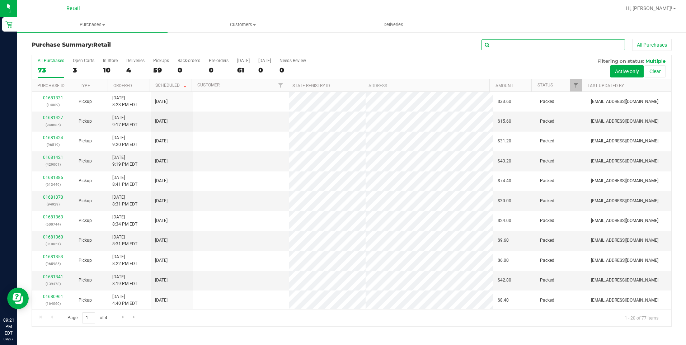
click at [614, 46] on input "text" at bounding box center [553, 44] width 144 height 11
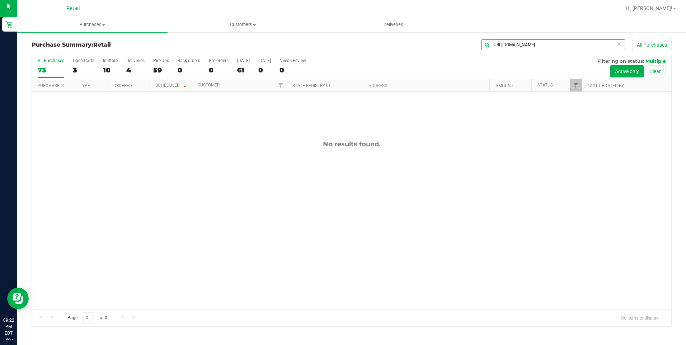
type input "https://lab.alpineikq.com/wallet/2153ick"
click at [619, 44] on icon at bounding box center [618, 43] width 5 height 9
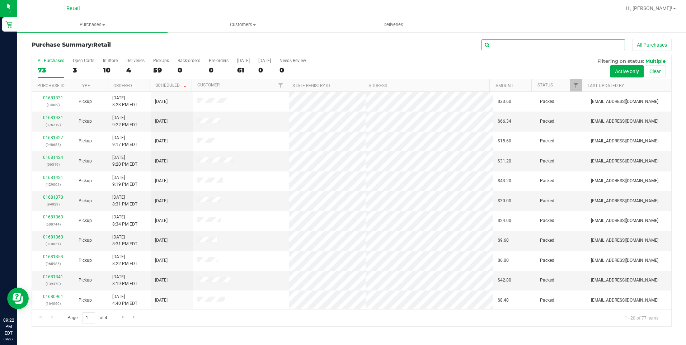
click at [609, 45] on input "text" at bounding box center [553, 44] width 144 height 11
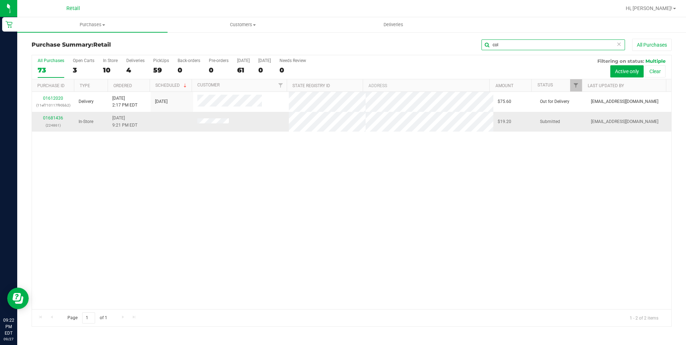
type input "col"
click at [53, 120] on div "01681436 (224861)" at bounding box center [53, 122] width 34 height 14
click at [52, 116] on link "01681436" at bounding box center [53, 118] width 20 height 5
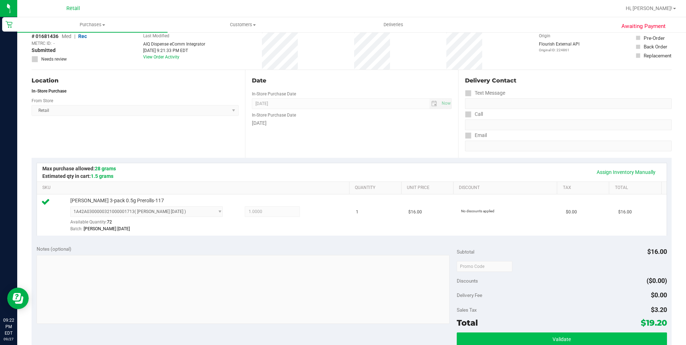
scroll to position [108, 0]
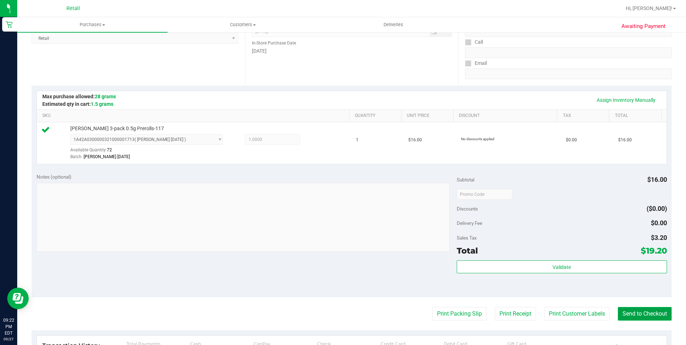
click at [646, 312] on button "Send to Checkout" at bounding box center [645, 314] width 54 height 14
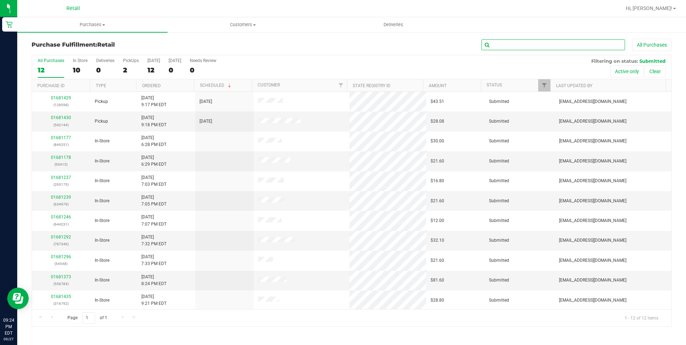
drag, startPoint x: 517, startPoint y: 41, endPoint x: 565, endPoint y: 27, distance: 50.5
click at [523, 39] on div "All Purchases" at bounding box center [458, 45] width 427 height 12
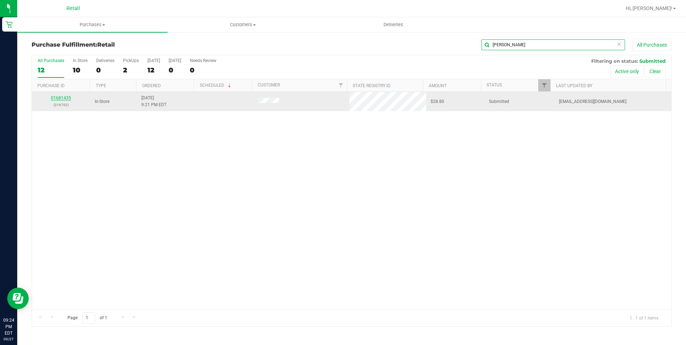
type input "jas"
click at [62, 98] on link "01681435" at bounding box center [61, 97] width 20 height 5
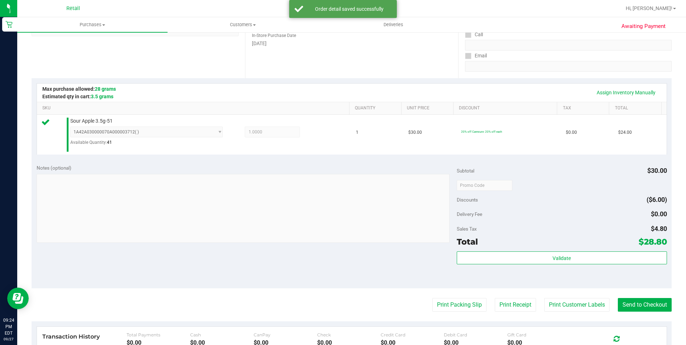
scroll to position [144, 0]
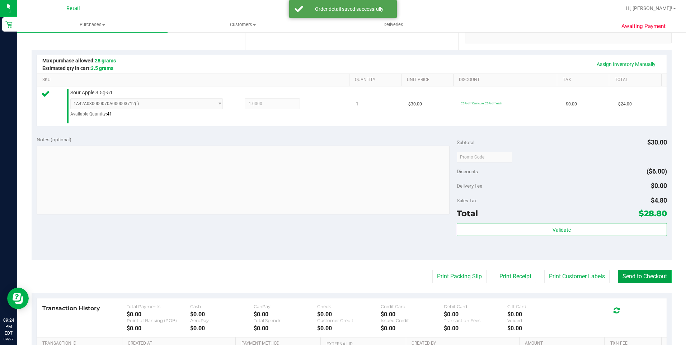
click at [652, 274] on button "Send to Checkout" at bounding box center [645, 277] width 54 height 14
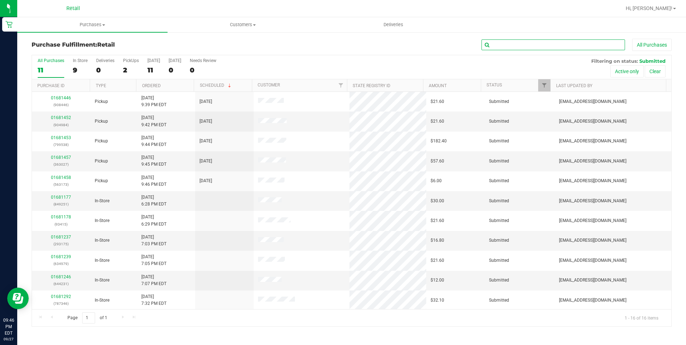
click at [574, 47] on input "text" at bounding box center [553, 44] width 144 height 11
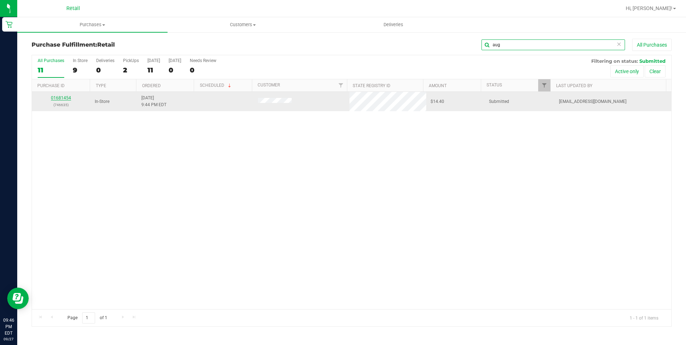
type input "aug"
click at [62, 97] on link "01681454" at bounding box center [61, 97] width 20 height 5
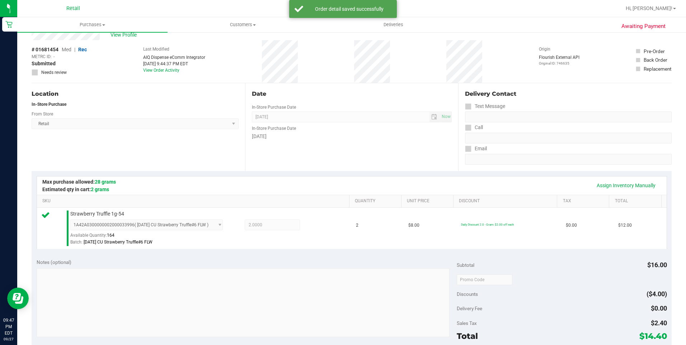
scroll to position [179, 0]
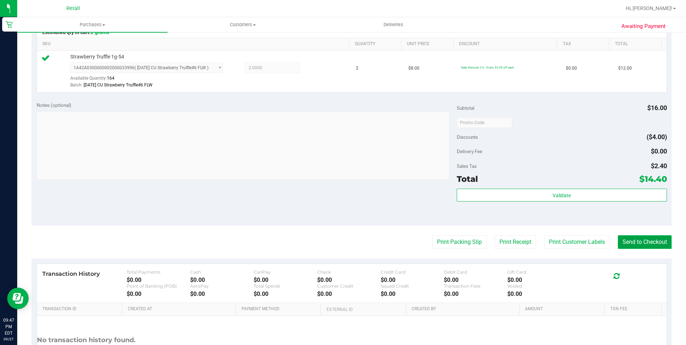
click at [648, 243] on button "Send to Checkout" at bounding box center [645, 242] width 54 height 14
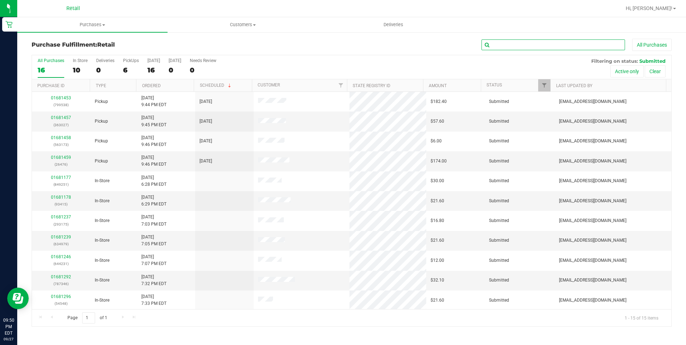
click at [551, 46] on input "text" at bounding box center [553, 44] width 144 height 11
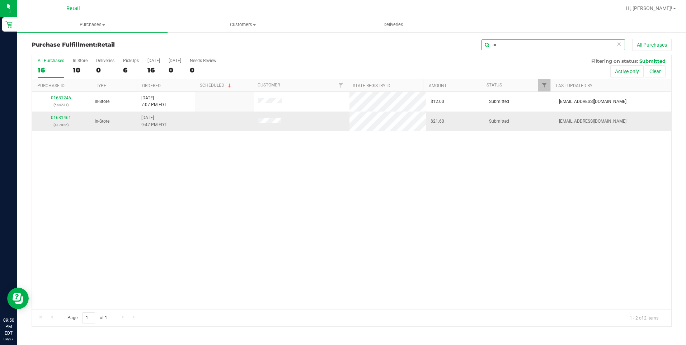
type input "ar"
click at [65, 115] on div "01681461 (417026)" at bounding box center [61, 121] width 50 height 14
click at [65, 117] on link "01681461" at bounding box center [61, 117] width 20 height 5
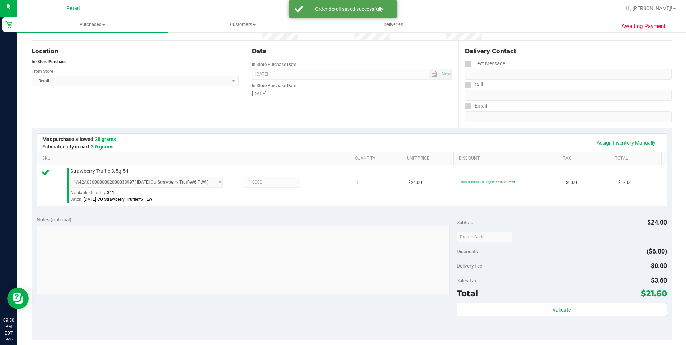
scroll to position [144, 0]
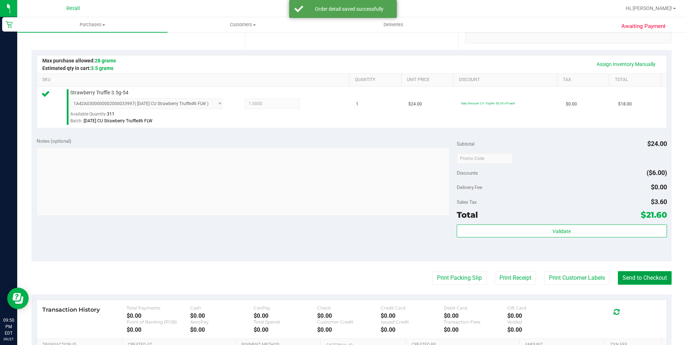
click at [618, 278] on button "Send to Checkout" at bounding box center [645, 278] width 54 height 14
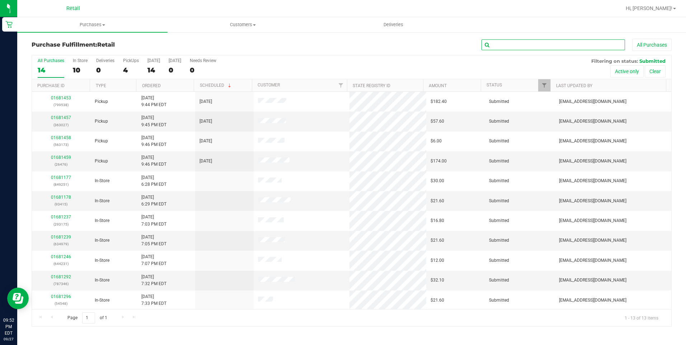
click at [513, 47] on input "text" at bounding box center [553, 44] width 144 height 11
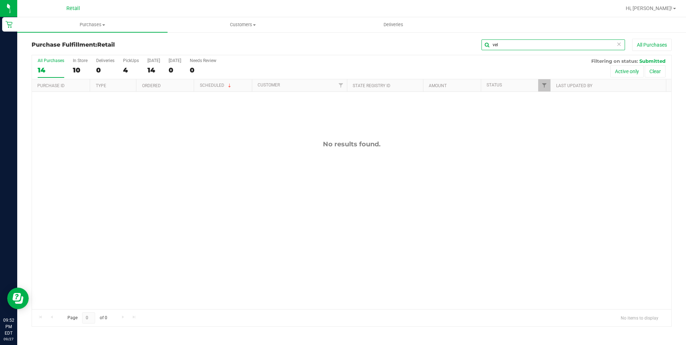
type input "vel"
drag, startPoint x: 619, startPoint y: 42, endPoint x: 607, endPoint y: 42, distance: 11.9
click at [619, 42] on icon at bounding box center [618, 43] width 5 height 9
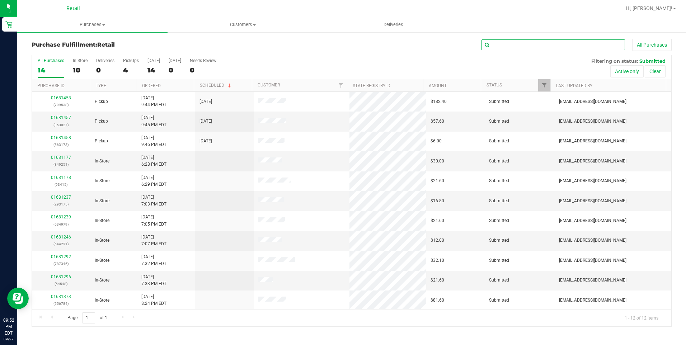
click at [590, 41] on input "text" at bounding box center [553, 44] width 144 height 11
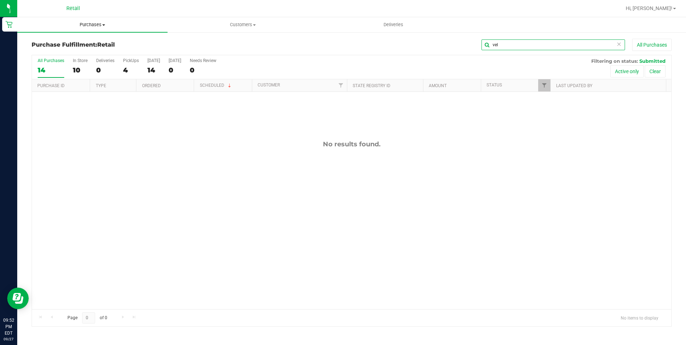
type input "vel"
click at [88, 24] on span "Purchases" at bounding box center [92, 25] width 150 height 6
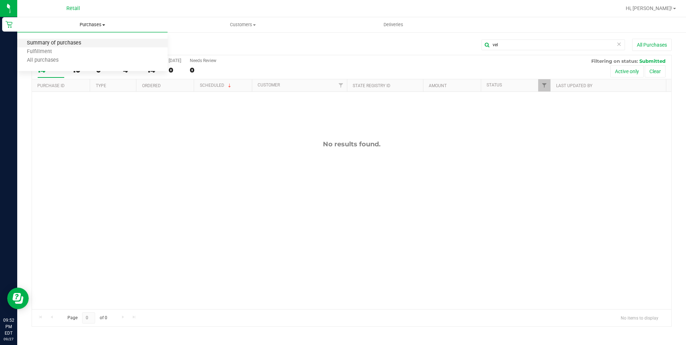
click at [73, 46] on span "Summary of purchases" at bounding box center [54, 43] width 74 height 6
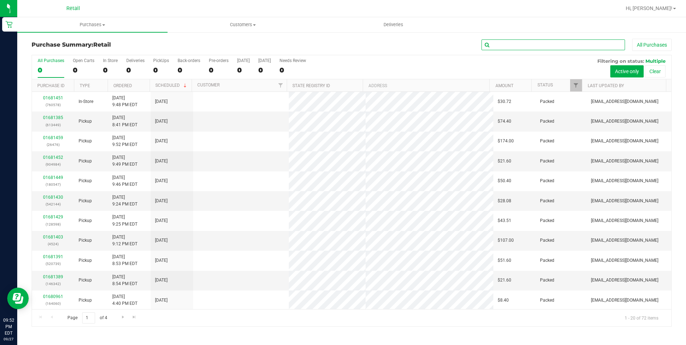
click at [499, 44] on input "text" at bounding box center [553, 44] width 144 height 11
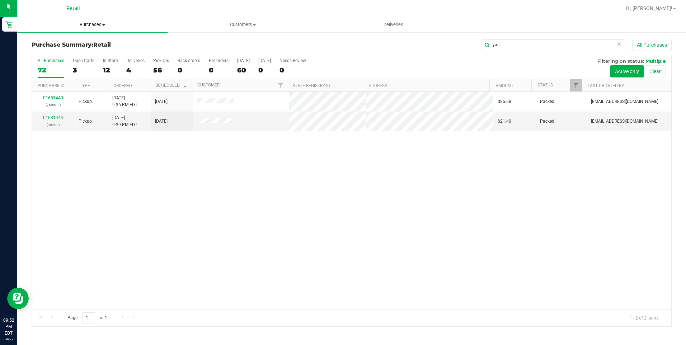
click at [88, 22] on span "Purchases" at bounding box center [92, 25] width 150 height 6
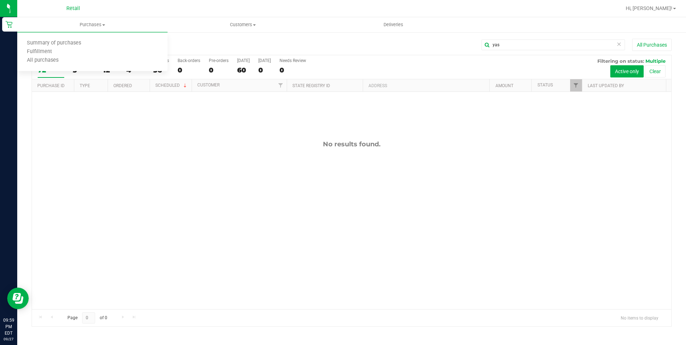
click at [526, 50] on div "yas All Purchases" at bounding box center [458, 45] width 427 height 12
click at [536, 39] on div "yas All Purchases" at bounding box center [458, 45] width 427 height 12
click at [537, 39] on div "yas All Purchases" at bounding box center [458, 45] width 427 height 12
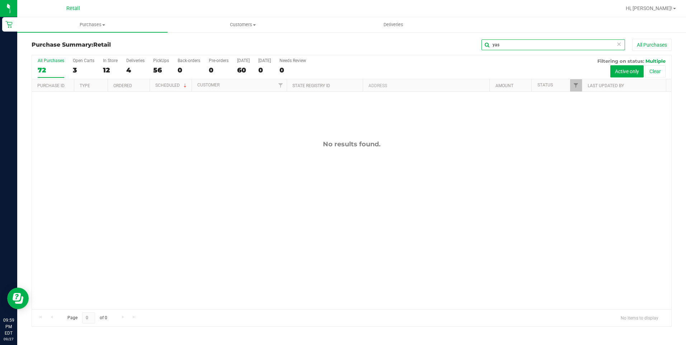
click at [537, 39] on input "yas" at bounding box center [553, 44] width 144 height 11
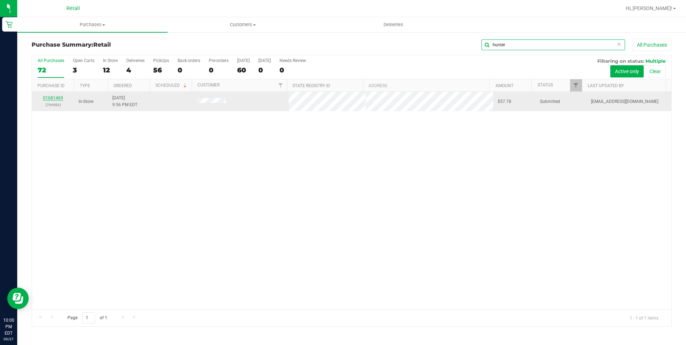
type input "hunter"
click at [55, 99] on link "01681469" at bounding box center [53, 97] width 20 height 5
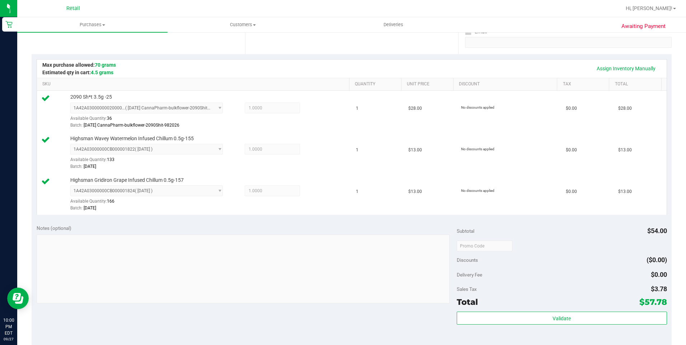
scroll to position [179, 0]
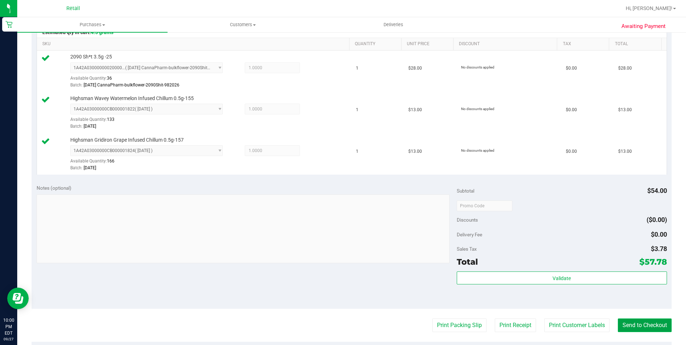
click at [637, 326] on button "Send to Checkout" at bounding box center [645, 326] width 54 height 14
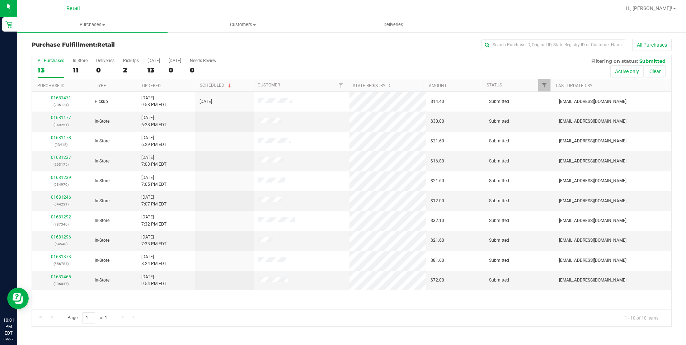
click at [506, 39] on div "All Purchases" at bounding box center [458, 45] width 427 height 12
click at [512, 47] on input "text" at bounding box center [553, 44] width 144 height 11
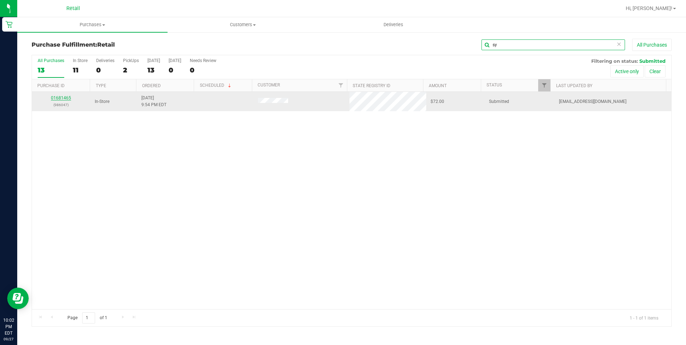
type input "sy"
click at [60, 97] on link "01681465" at bounding box center [61, 97] width 20 height 5
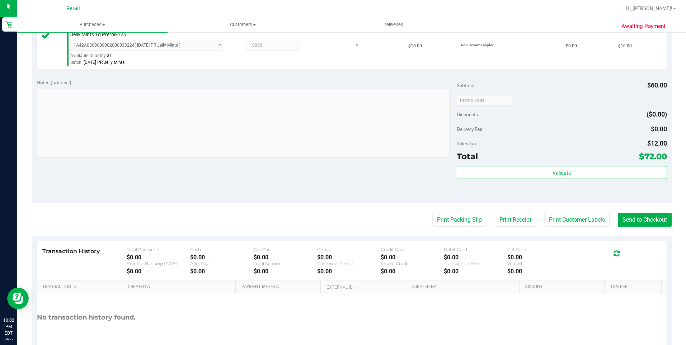
scroll to position [323, 0]
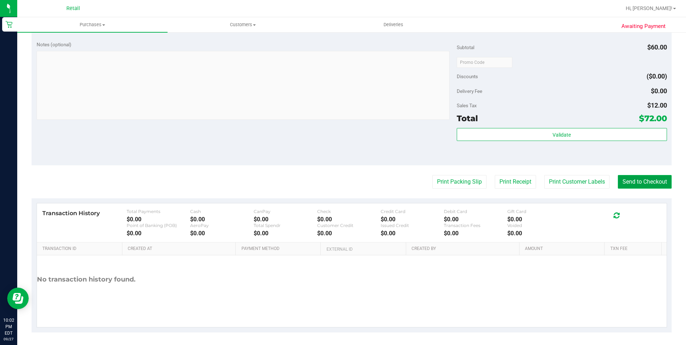
click at [645, 182] on button "Send to Checkout" at bounding box center [645, 182] width 54 height 14
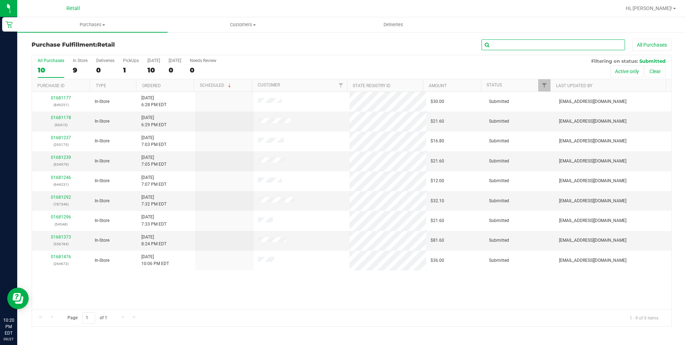
click at [517, 44] on input "text" at bounding box center [553, 44] width 144 height 11
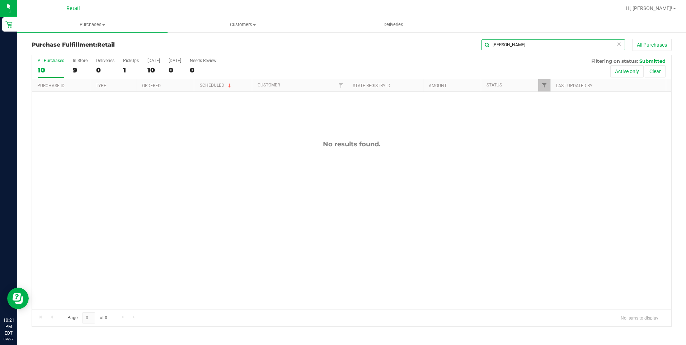
type input "gomes"
click at [87, 27] on span "Purchases" at bounding box center [92, 25] width 150 height 6
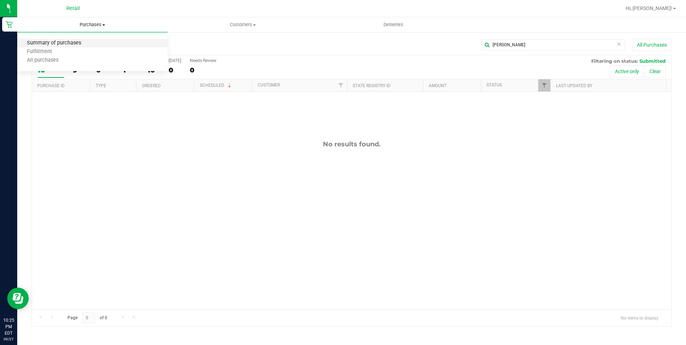
click at [59, 46] on span "Summary of purchases" at bounding box center [54, 43] width 74 height 6
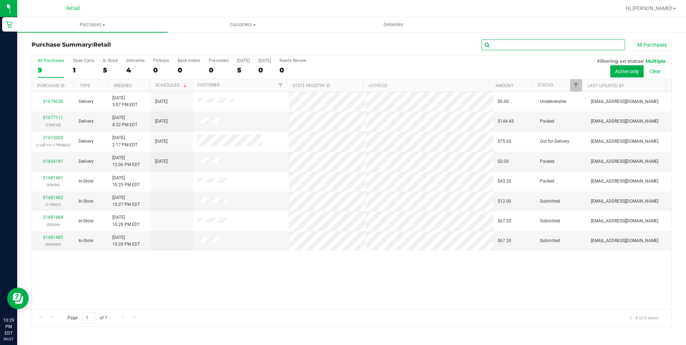
click at [540, 44] on input "text" at bounding box center [553, 44] width 144 height 11
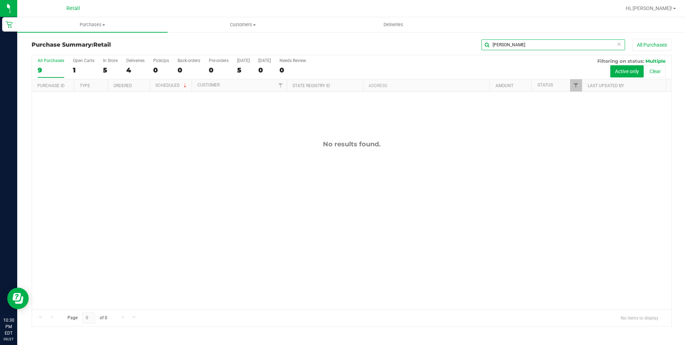
type input "jona"
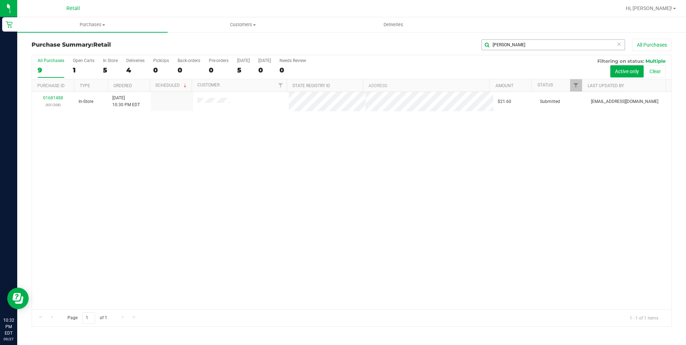
click at [619, 40] on icon at bounding box center [618, 43] width 5 height 9
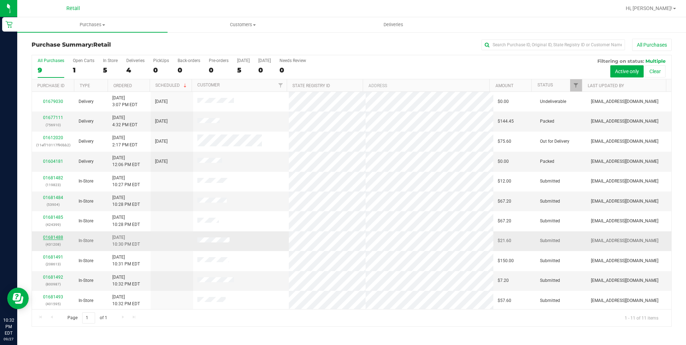
click at [57, 236] on link "01681488" at bounding box center [53, 237] width 20 height 5
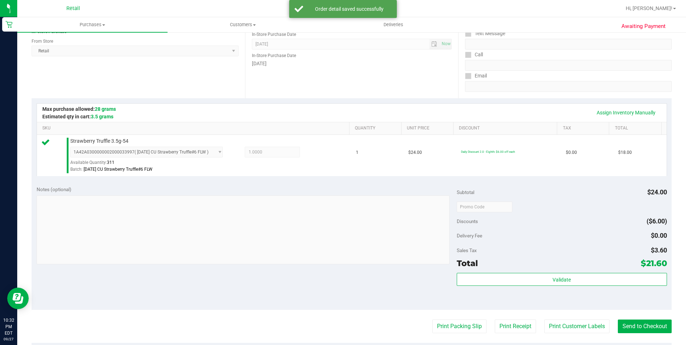
scroll to position [108, 0]
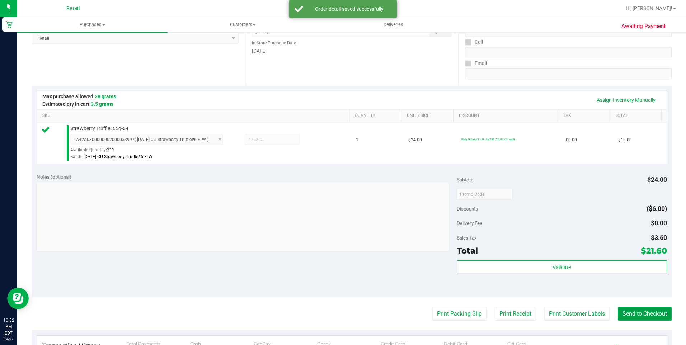
click at [636, 307] on button "Send to Checkout" at bounding box center [645, 314] width 54 height 14
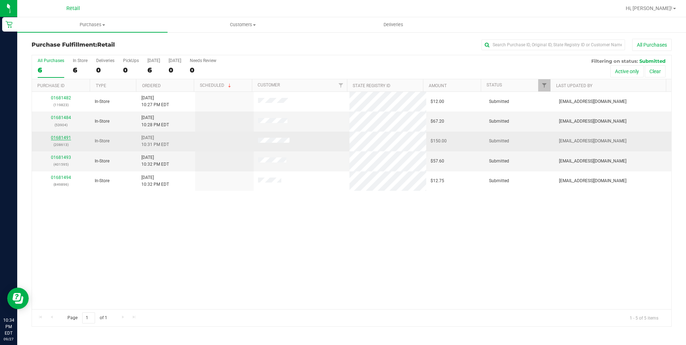
click at [57, 136] on link "01681491" at bounding box center [61, 137] width 20 height 5
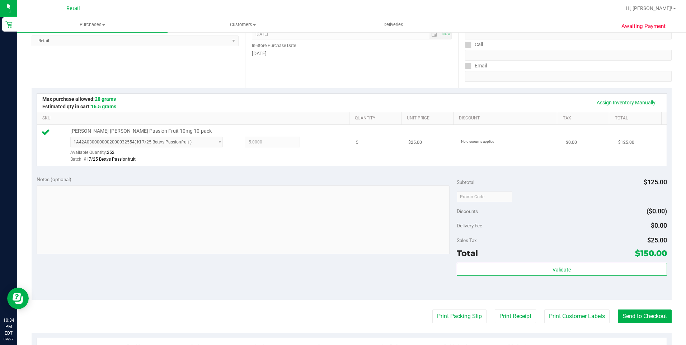
scroll to position [144, 0]
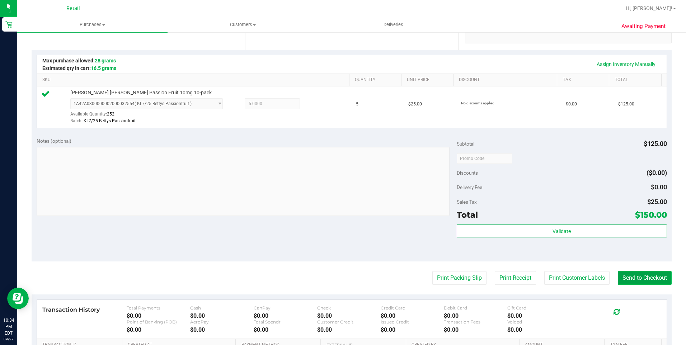
click at [639, 277] on button "Send to Checkout" at bounding box center [645, 278] width 54 height 14
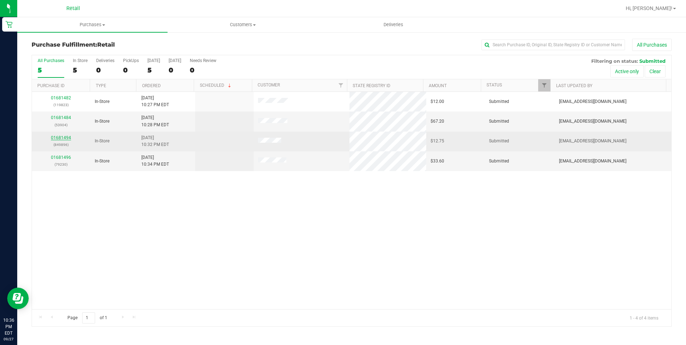
click at [57, 136] on link "01681494" at bounding box center [61, 137] width 20 height 5
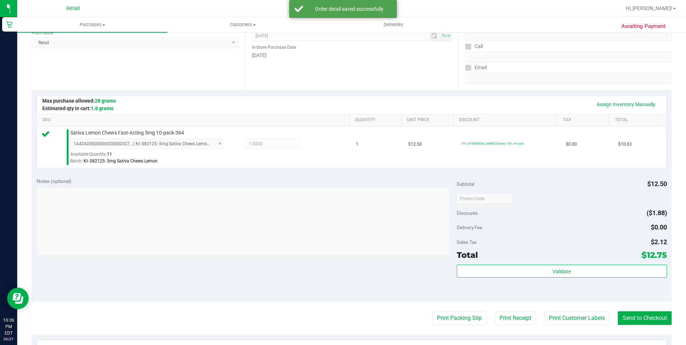
scroll to position [179, 0]
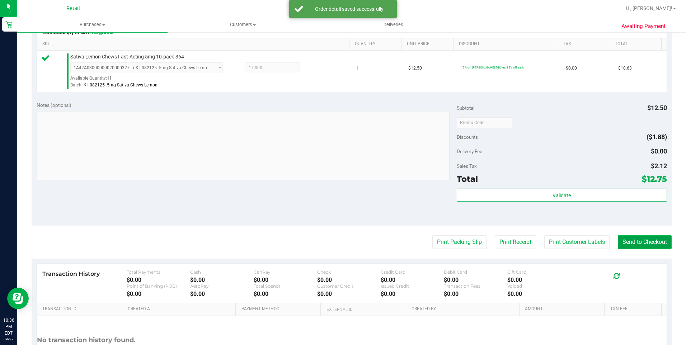
click at [659, 243] on button "Send to Checkout" at bounding box center [645, 242] width 54 height 14
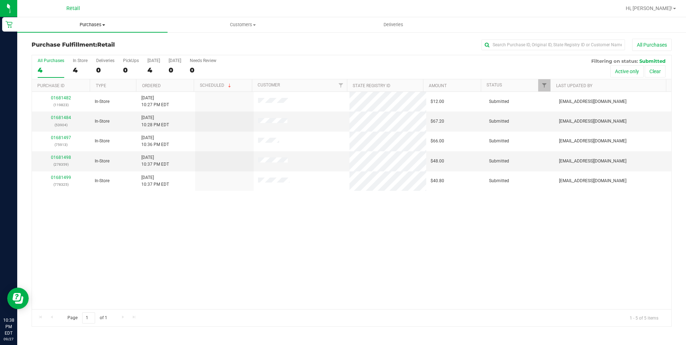
click at [98, 27] on span "Purchases" at bounding box center [92, 25] width 150 height 6
click at [75, 47] on li "Summary of purchases" at bounding box center [92, 43] width 150 height 9
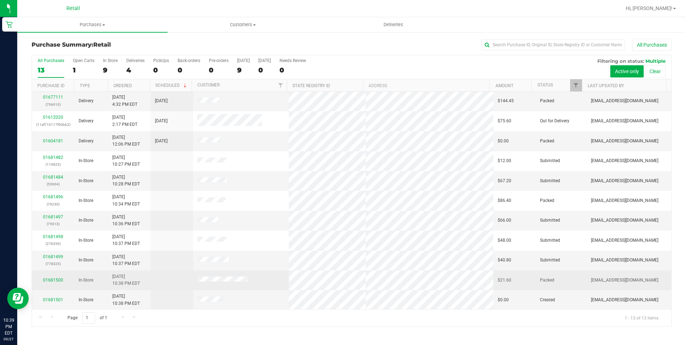
scroll to position [41, 0]
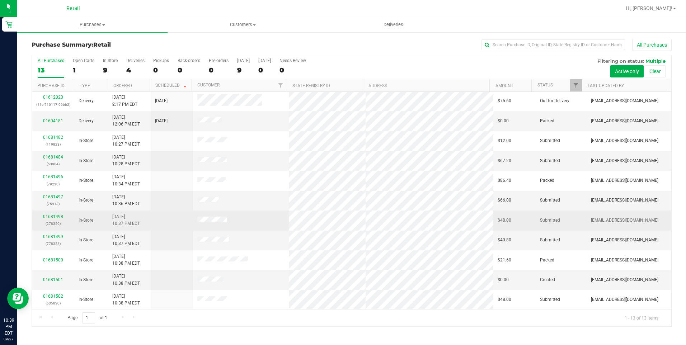
click at [54, 215] on link "01681498" at bounding box center [53, 216] width 20 height 5
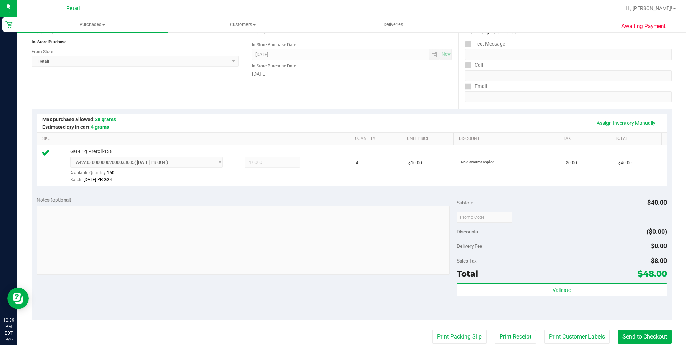
scroll to position [108, 0]
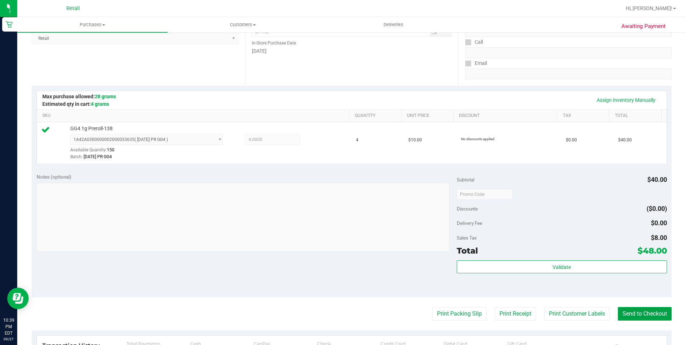
click at [640, 317] on button "Send to Checkout" at bounding box center [645, 314] width 54 height 14
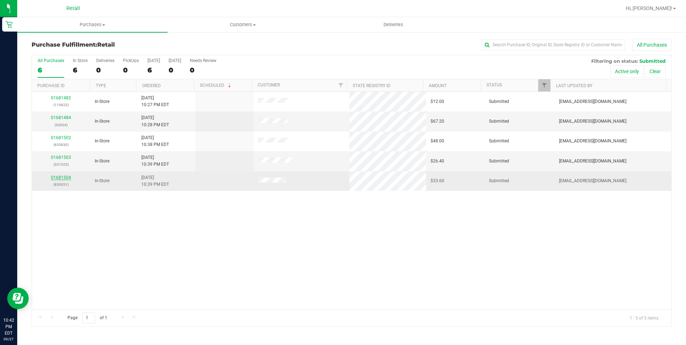
click at [59, 177] on link "01681504" at bounding box center [61, 177] width 20 height 5
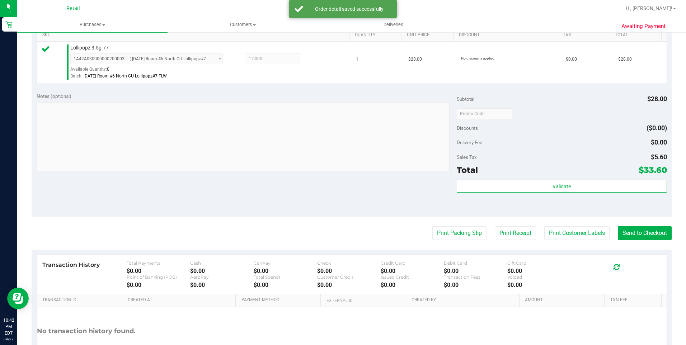
scroll to position [241, 0]
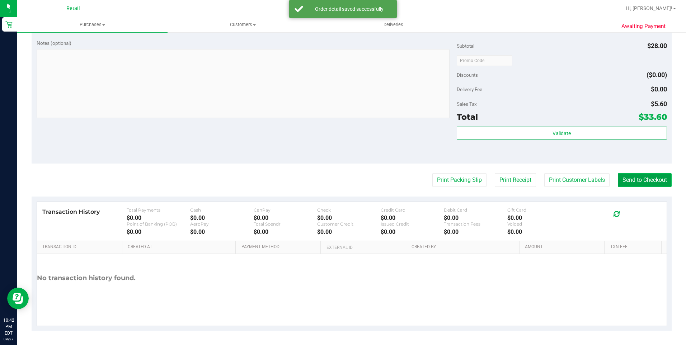
click at [619, 178] on button "Send to Checkout" at bounding box center [645, 180] width 54 height 14
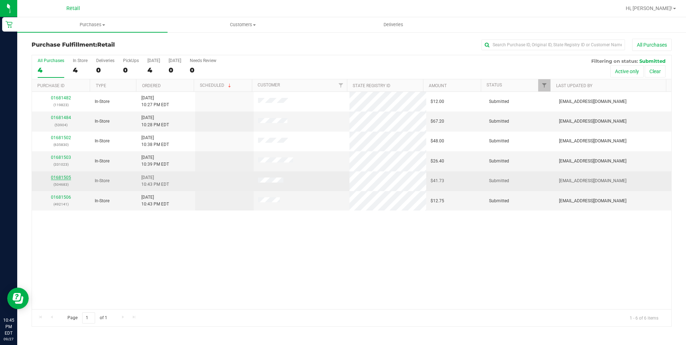
click at [59, 175] on link "01681505" at bounding box center [61, 177] width 20 height 5
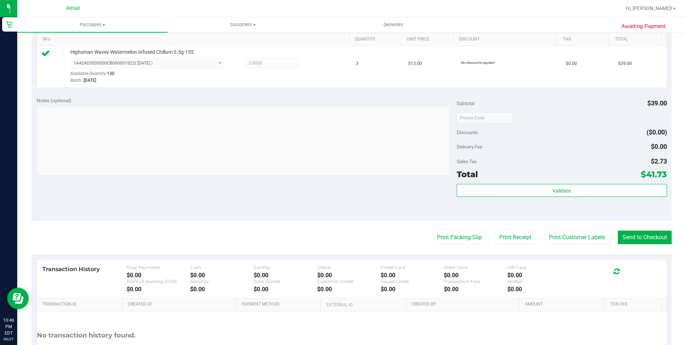
scroll to position [215, 0]
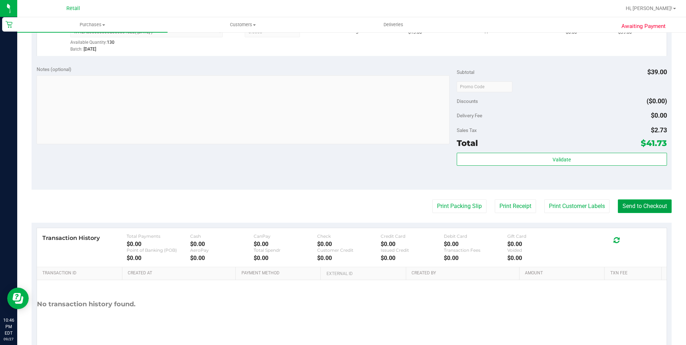
click at [648, 203] on button "Send to Checkout" at bounding box center [645, 206] width 54 height 14
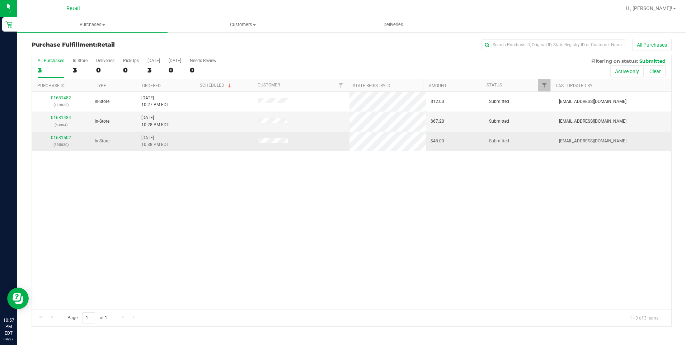
click at [63, 136] on link "01681502" at bounding box center [61, 137] width 20 height 5
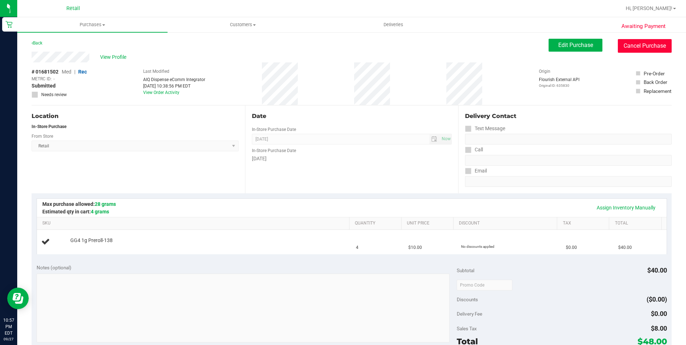
click at [628, 47] on button "Cancel Purchase" at bounding box center [645, 46] width 54 height 14
click at [641, 49] on button "Cancel Purchase" at bounding box center [645, 46] width 54 height 14
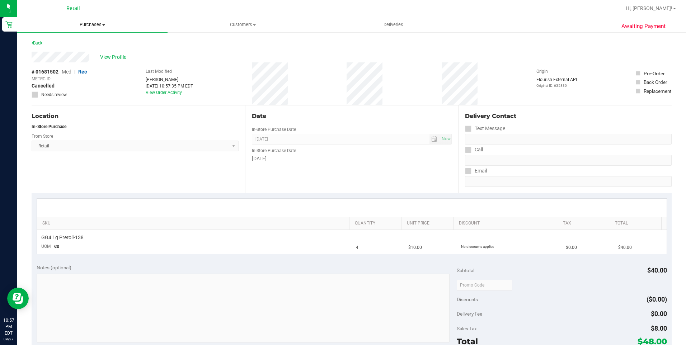
click at [98, 28] on uib-tab-heading "Purchases Summary of purchases Fulfillment All purchases" at bounding box center [92, 24] width 150 height 15
click at [82, 42] on span "Summary of purchases" at bounding box center [54, 43] width 74 height 6
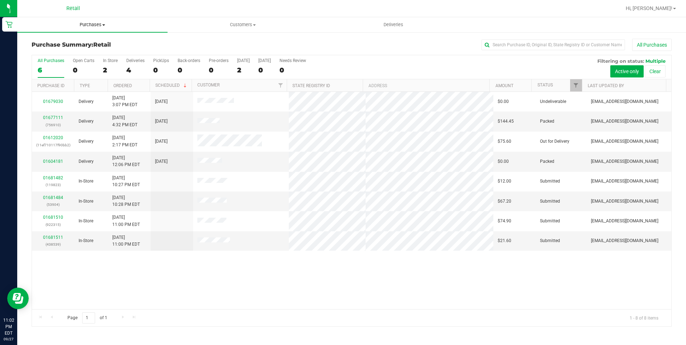
click at [102, 20] on uib-tab-heading "Purchases Summary of purchases Fulfillment All purchases" at bounding box center [92, 24] width 150 height 15
click at [102, 23] on span "Purchases" at bounding box center [92, 25] width 150 height 6
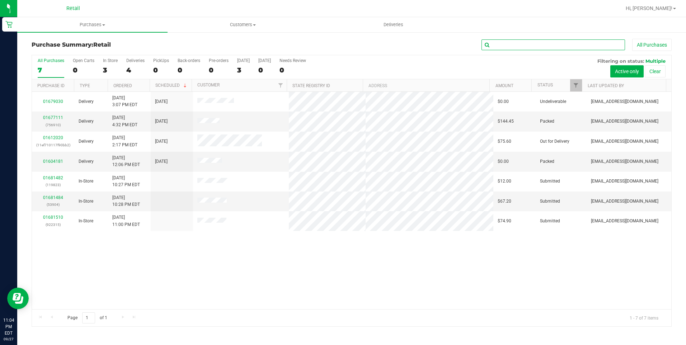
click at [528, 46] on input "text" at bounding box center [553, 44] width 144 height 11
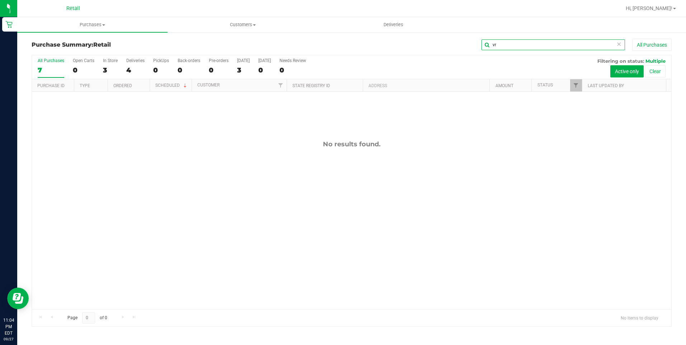
type input "v"
type input "ven"
click at [621, 44] on icon at bounding box center [618, 43] width 5 height 9
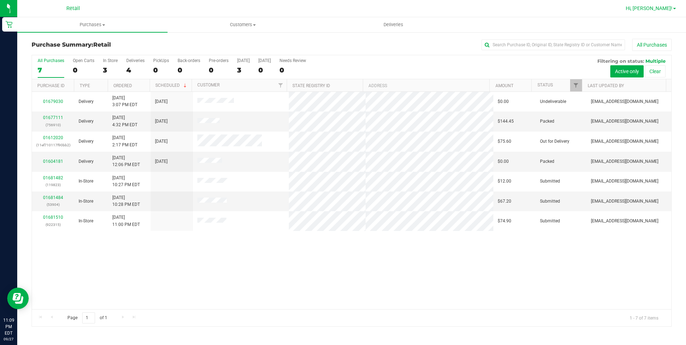
click at [675, 8] on link "Hi, [PERSON_NAME]!" at bounding box center [651, 9] width 56 height 8
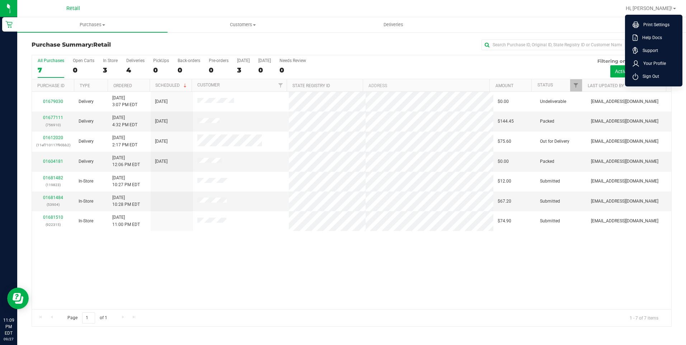
click at [596, 27] on ul "Purchases Summary of purchases Fulfillment All purchases Customers All customer…" at bounding box center [360, 24] width 686 height 15
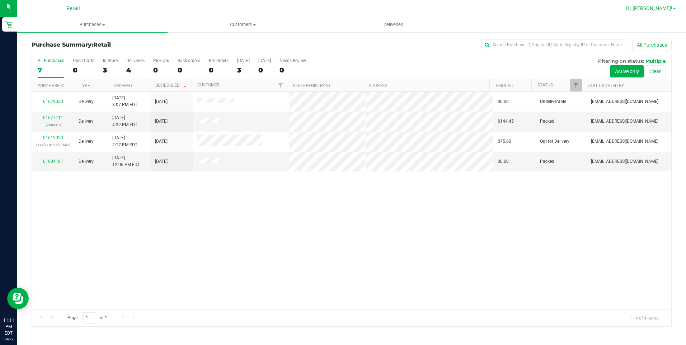
click at [657, 10] on span "Hi, [PERSON_NAME]!" at bounding box center [649, 8] width 47 height 6
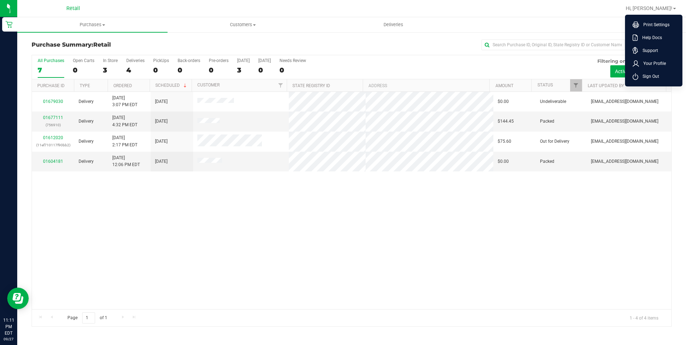
click at [657, 79] on span "Sign Out" at bounding box center [648, 76] width 21 height 7
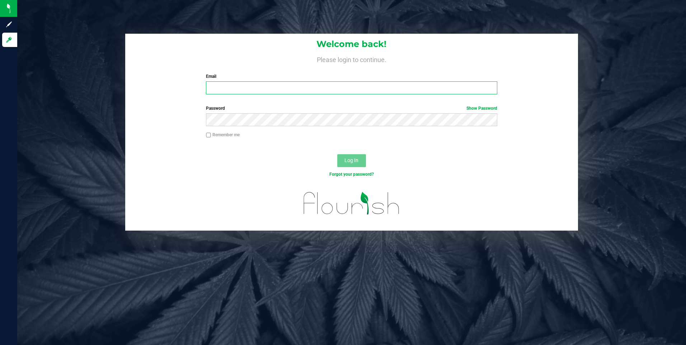
type input "[EMAIL_ADDRESS][DOMAIN_NAME]"
